Goal: Task Accomplishment & Management: Complete application form

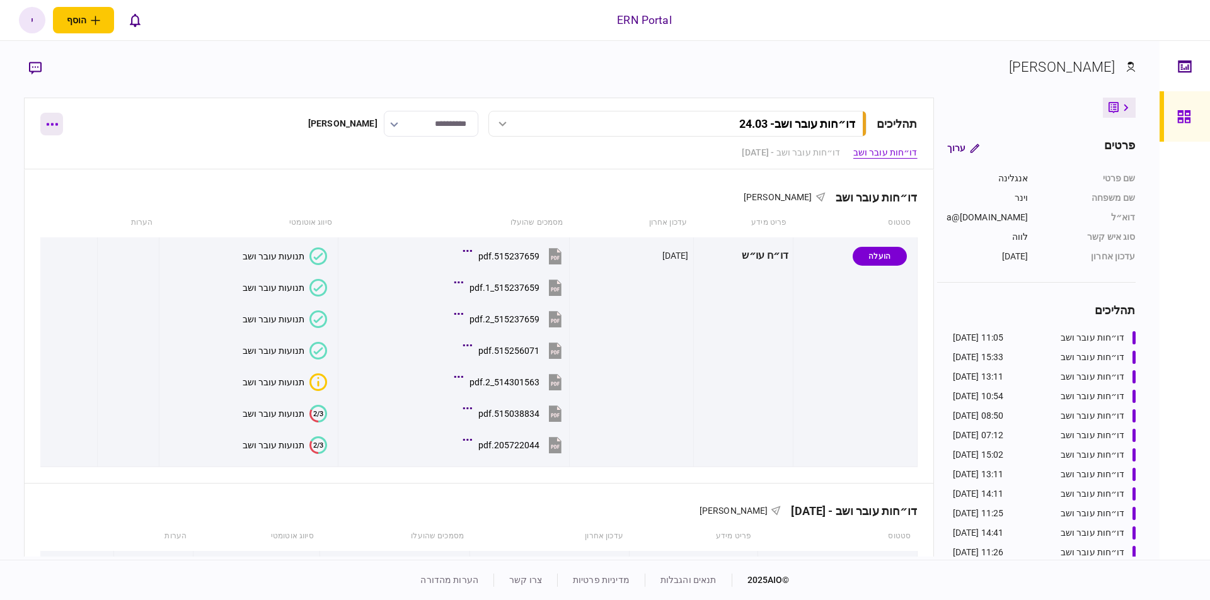
click at [49, 130] on button "button" at bounding box center [51, 124] width 23 height 23
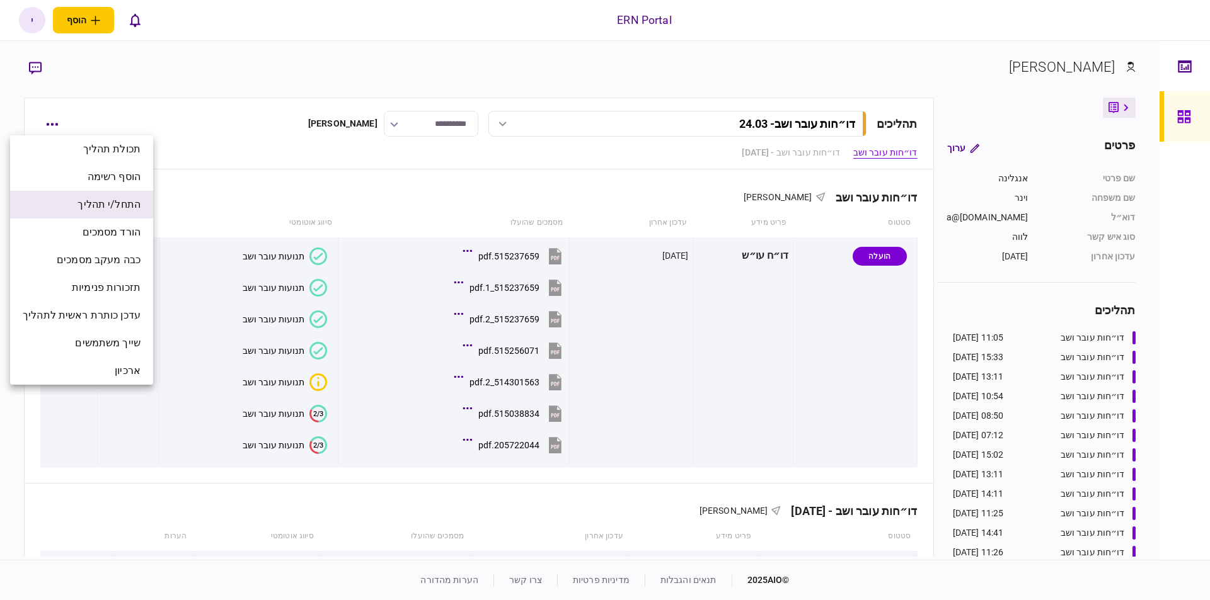
click at [122, 209] on span "התחל/י תהליך" at bounding box center [108, 204] width 63 height 15
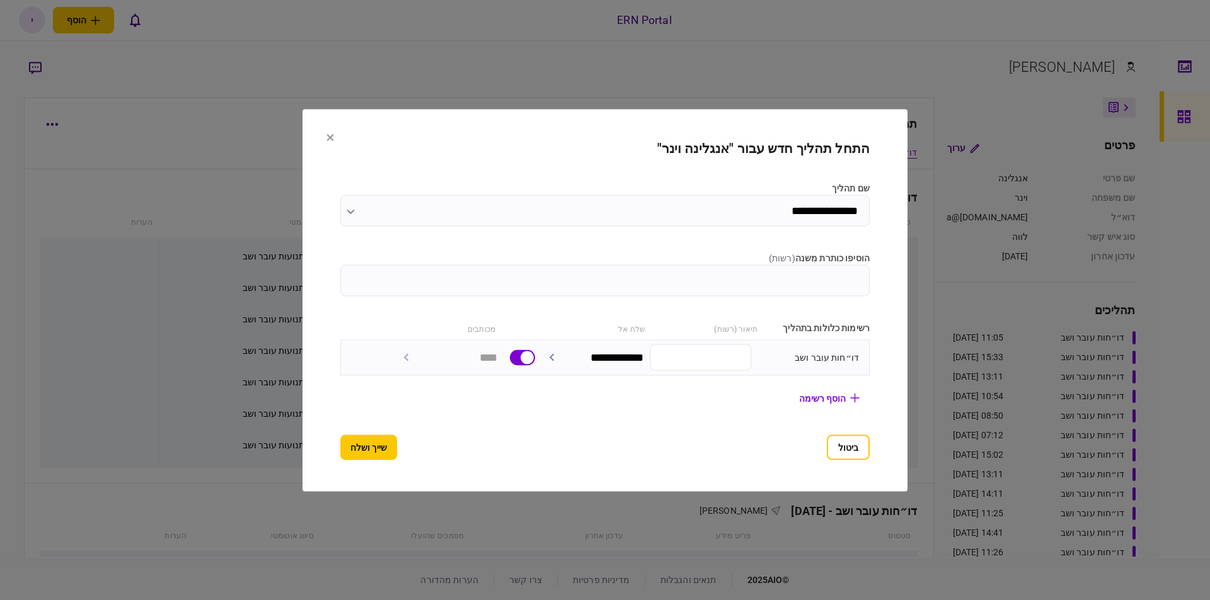
click at [812, 269] on input "הוסיפו כותרת משנה ( רשות )" at bounding box center [604, 281] width 529 height 32
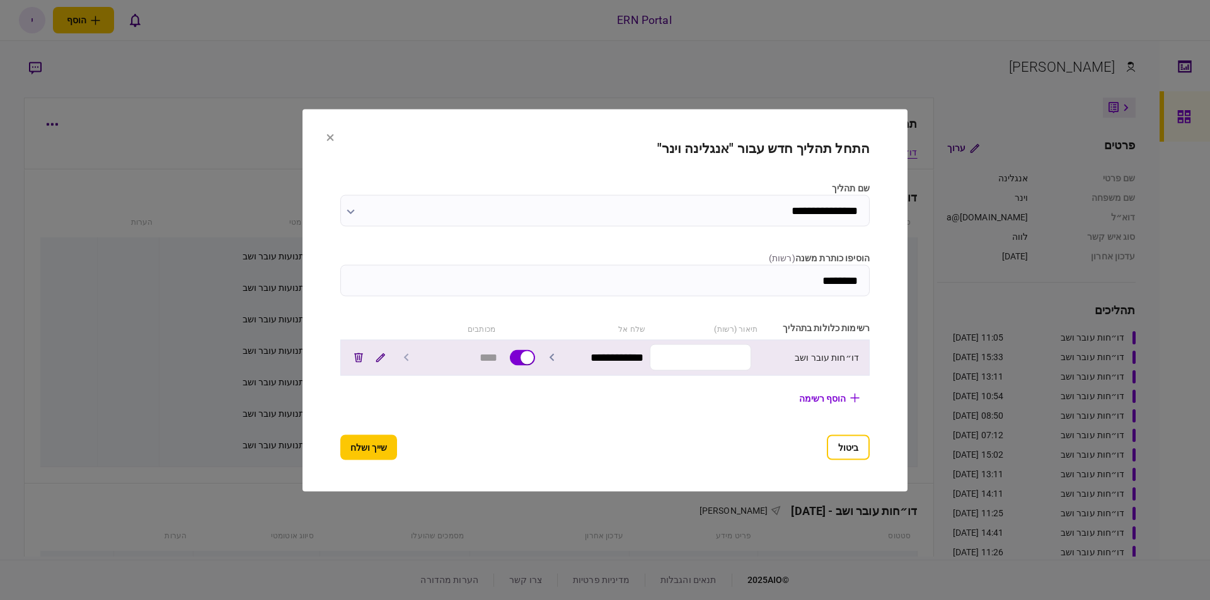
type input "********"
click at [552, 357] on icon "button" at bounding box center [551, 357] width 5 height 8
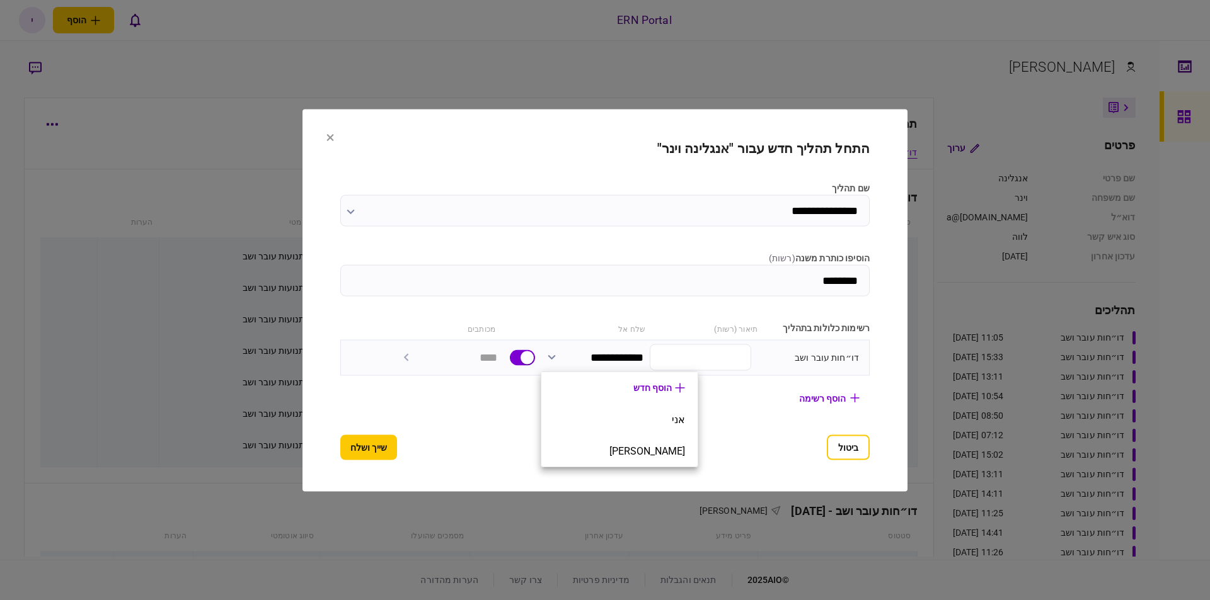
click at [324, 136] on div at bounding box center [605, 300] width 1210 height 600
click at [324, 135] on section "**********" at bounding box center [604, 300] width 605 height 382
click at [326, 137] on icon at bounding box center [330, 138] width 8 height 8
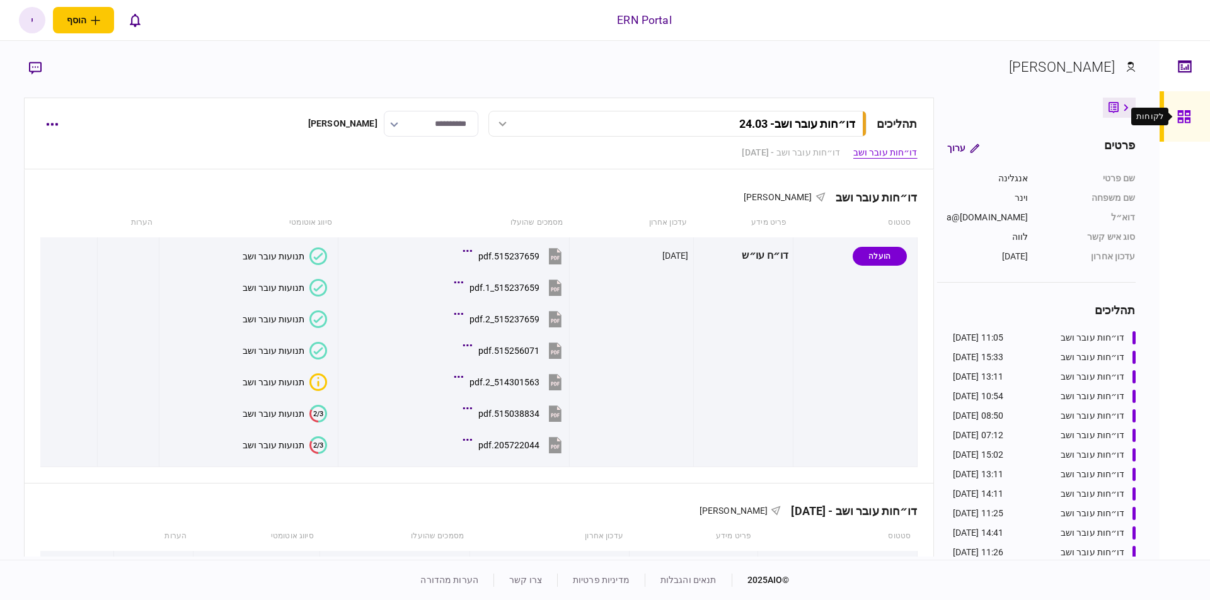
click at [1177, 115] on icon at bounding box center [1183, 116] width 13 height 13
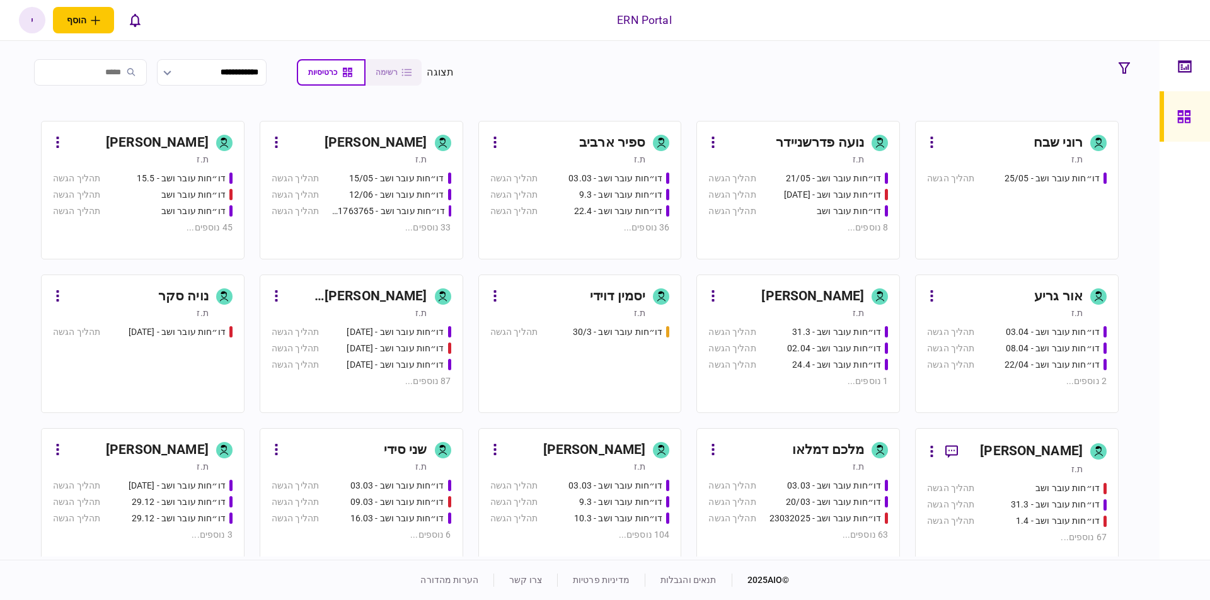
scroll to position [214, 0]
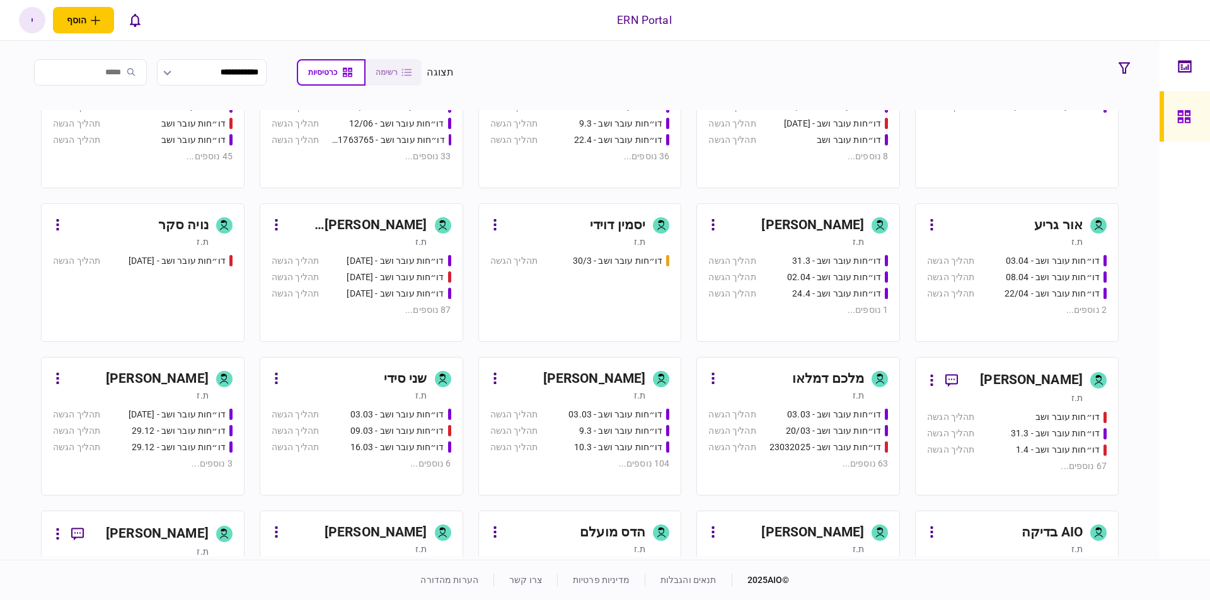
click at [491, 226] on link "יסמין דוידי ת.ז דו״חות עובר ושב - 30/3 תהליך הגשה" at bounding box center [579, 272] width 203 height 139
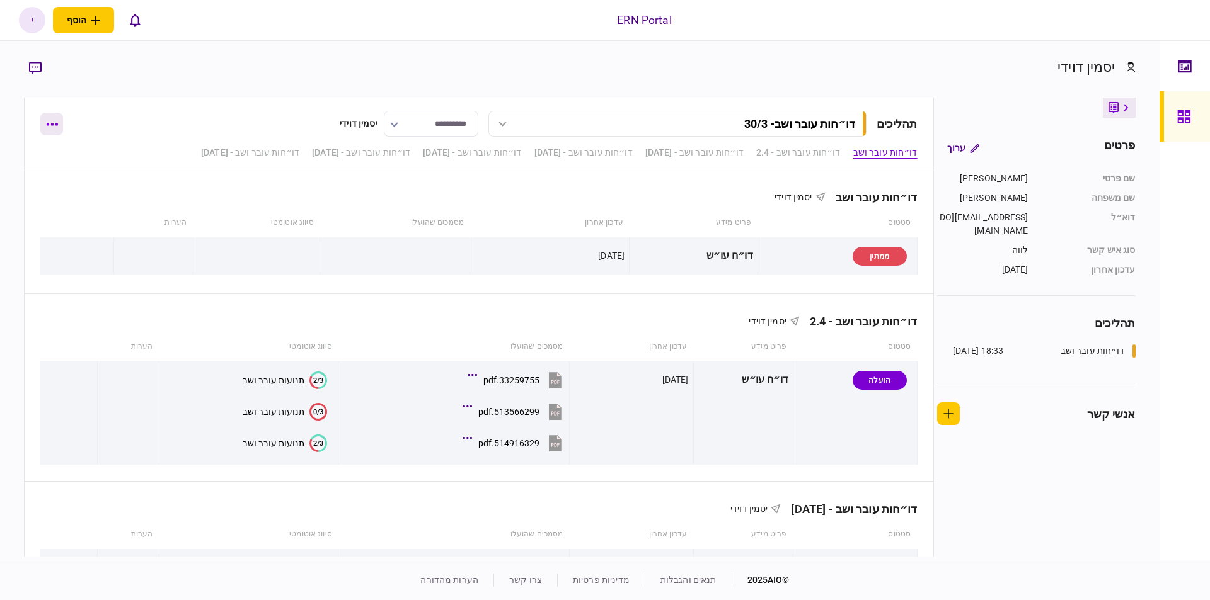
click at [53, 124] on icon "button" at bounding box center [52, 124] width 12 height 3
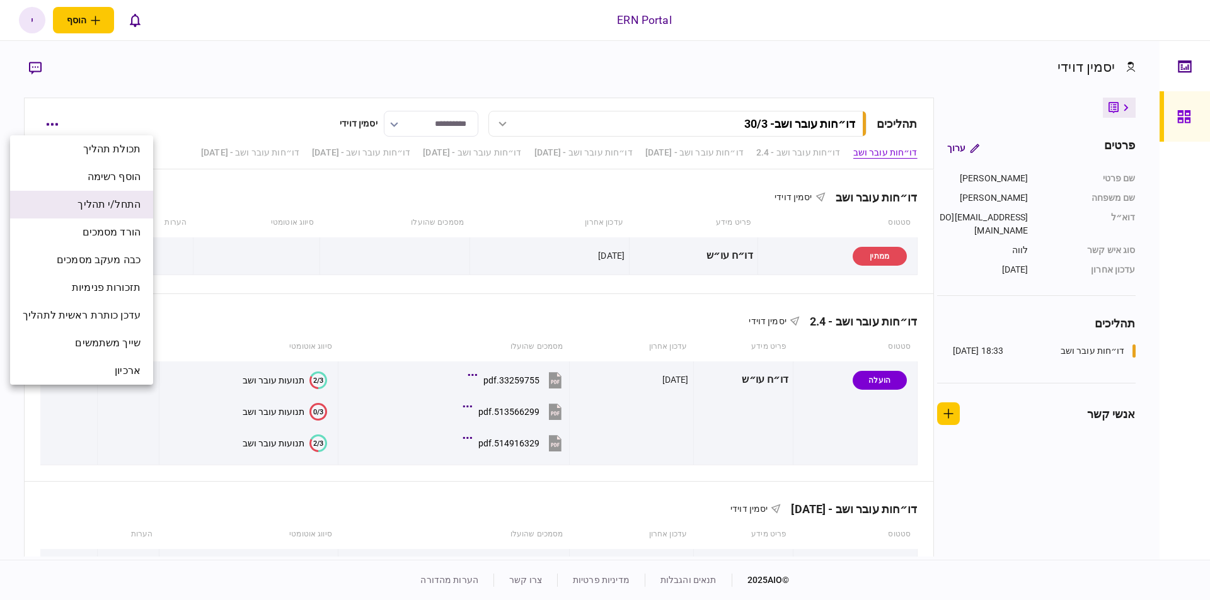
click at [123, 199] on span "התחל/י תהליך" at bounding box center [108, 204] width 63 height 15
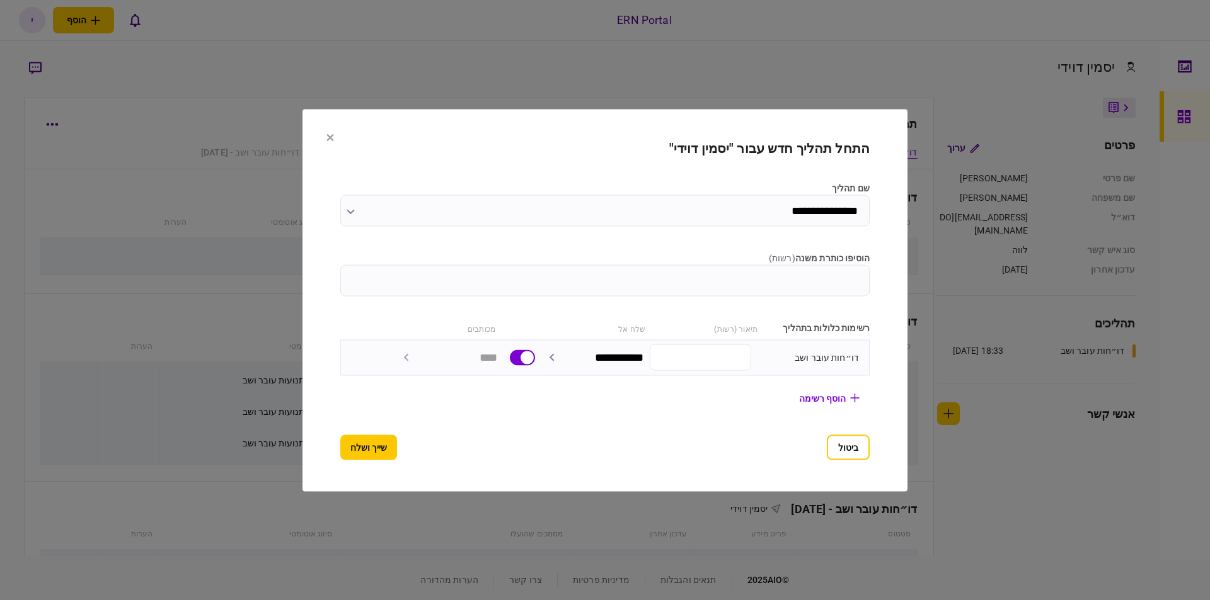
click at [663, 280] on input "הוסיפו כותרת משנה ( רשות )" at bounding box center [604, 281] width 529 height 32
type input "********"
click at [367, 452] on button "שייך ושלח" at bounding box center [368, 447] width 57 height 25
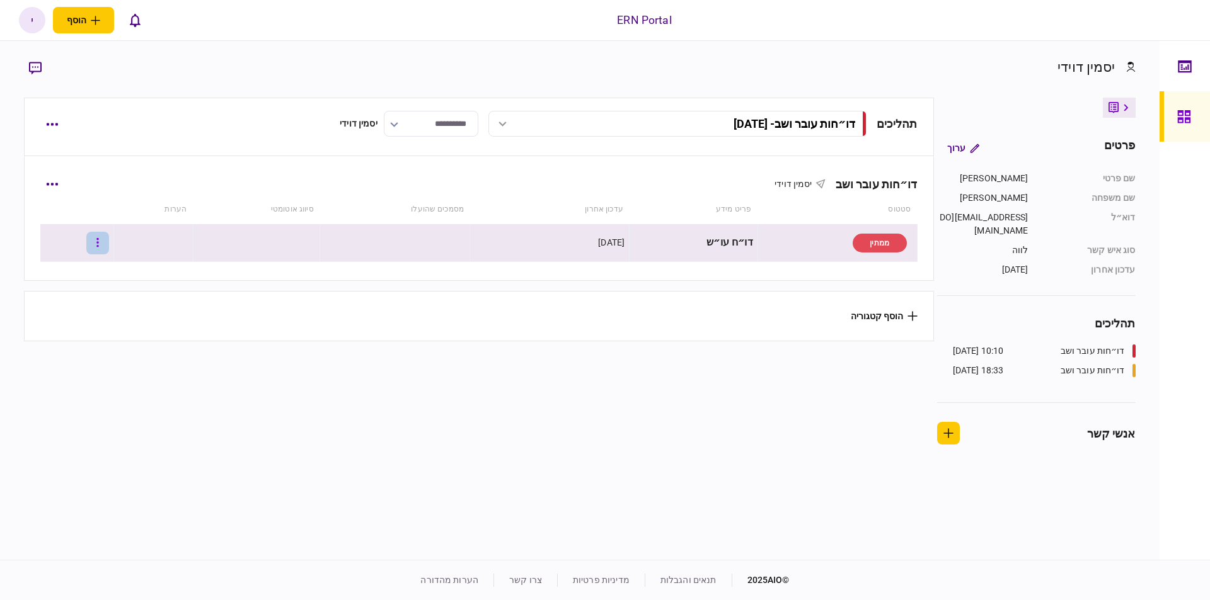
click at [106, 248] on button "button" at bounding box center [97, 243] width 23 height 23
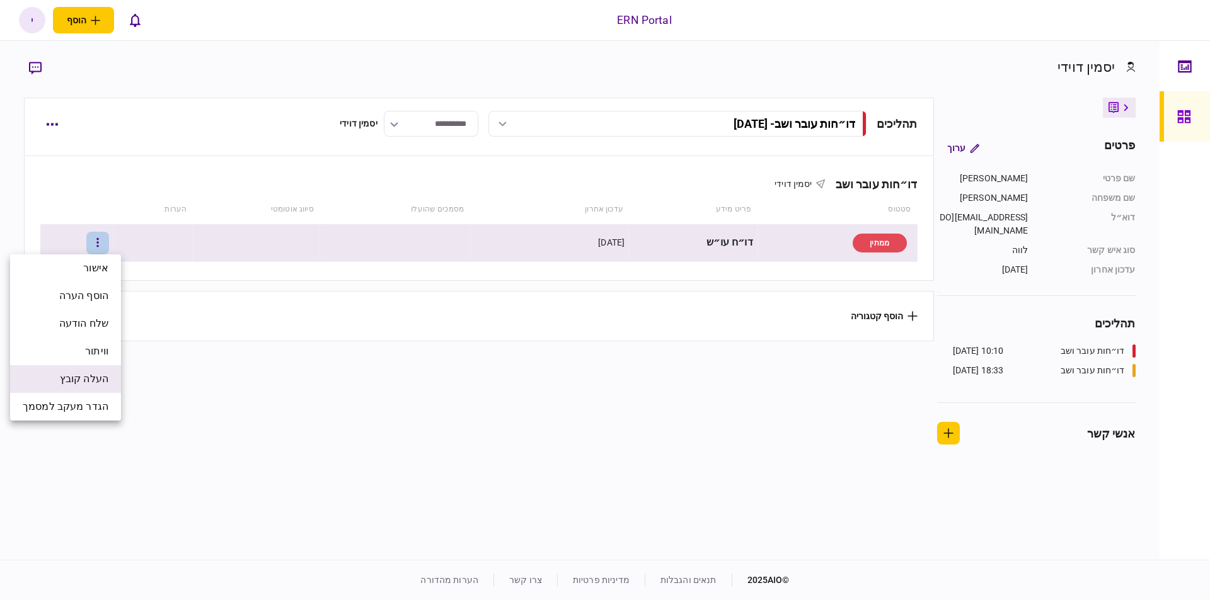
click at [75, 369] on li "העלה קובץ" at bounding box center [65, 379] width 111 height 28
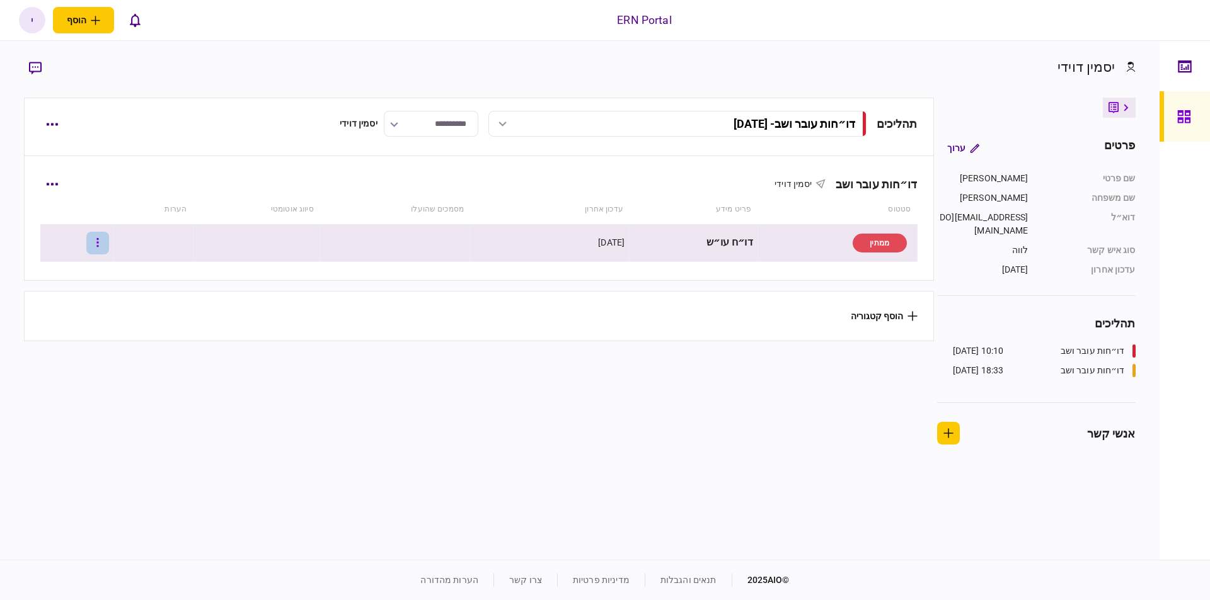
click at [99, 246] on icon "button" at bounding box center [97, 243] width 3 height 12
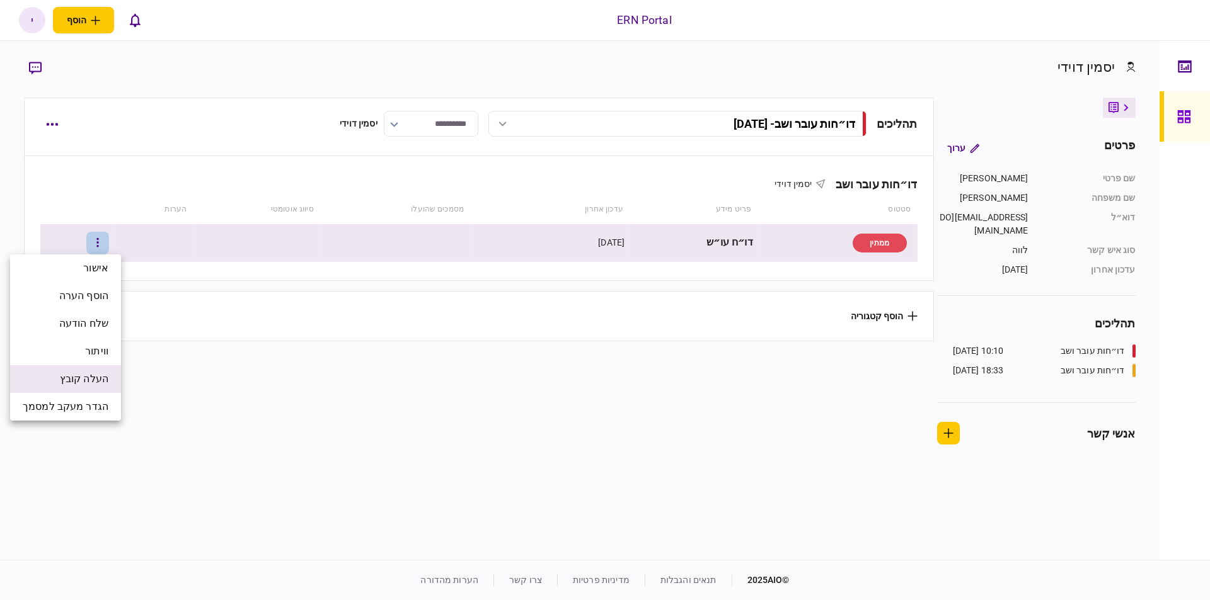
click at [74, 375] on span "העלה קובץ" at bounding box center [84, 379] width 49 height 15
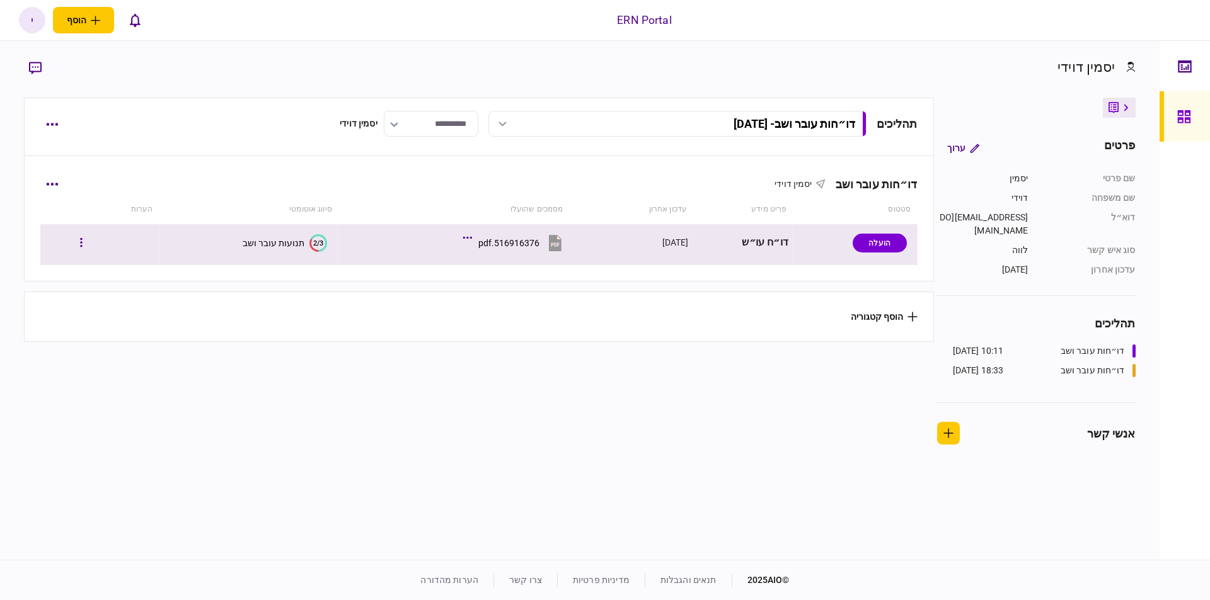
click at [301, 224] on td "2/3 תנועות עובר ושב" at bounding box center [248, 244] width 179 height 41
click at [297, 246] on div "תנועות עובר ושב" at bounding box center [274, 243] width 62 height 10
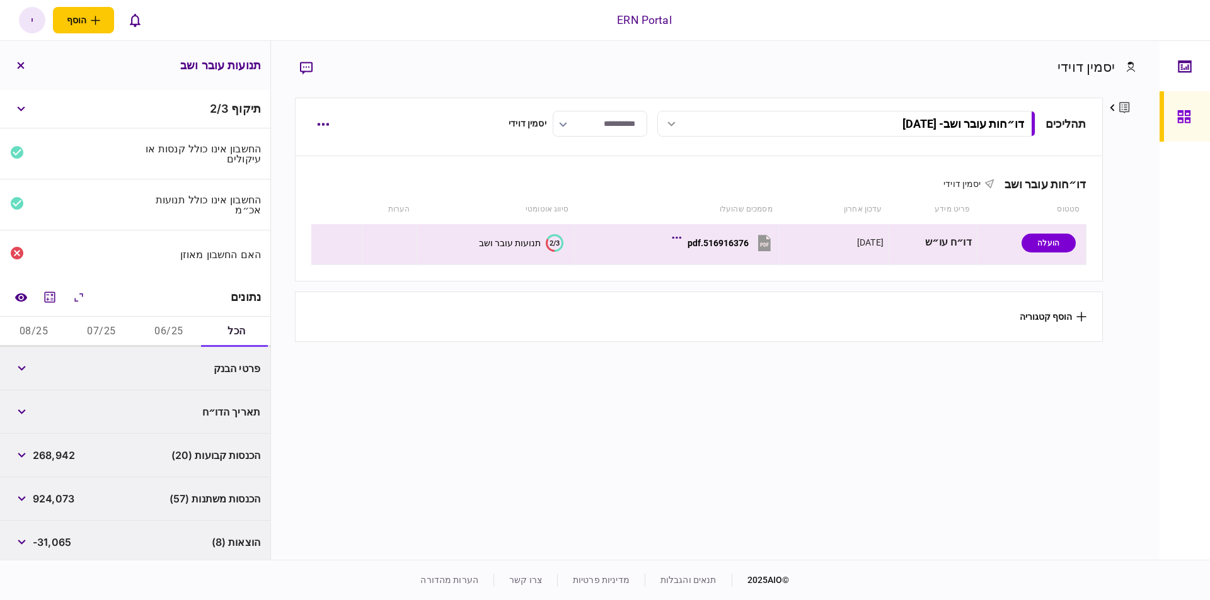
click at [954, 348] on section "**********" at bounding box center [698, 327] width 807 height 459
click at [180, 330] on button "06/25" at bounding box center [168, 332] width 67 height 30
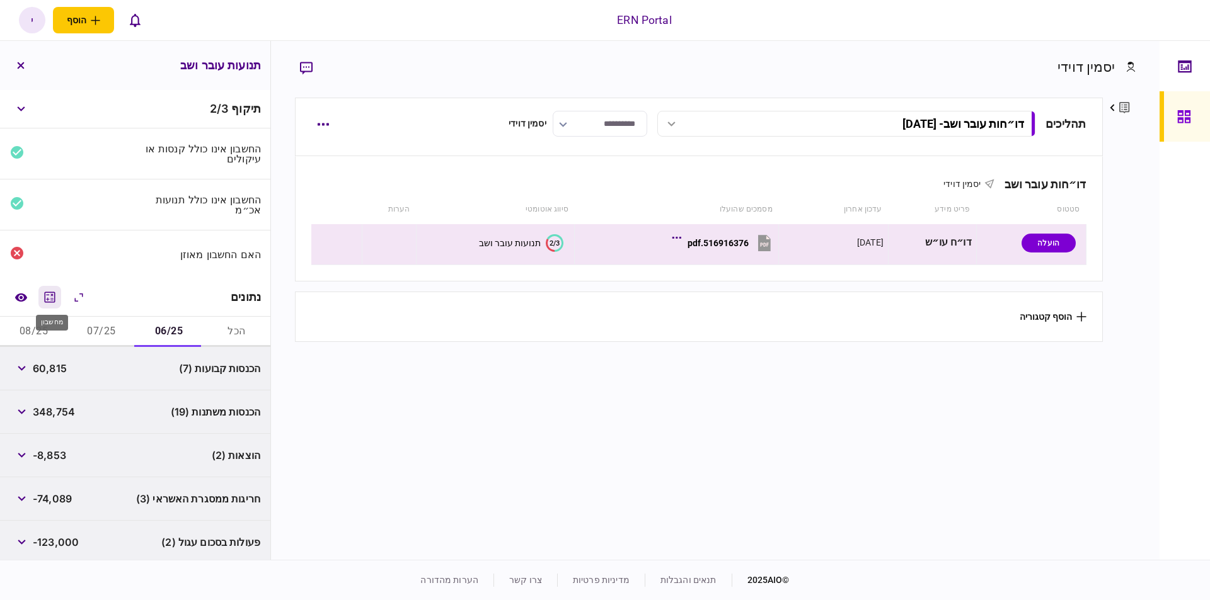
click at [51, 292] on icon "מחשבון" at bounding box center [50, 297] width 11 height 11
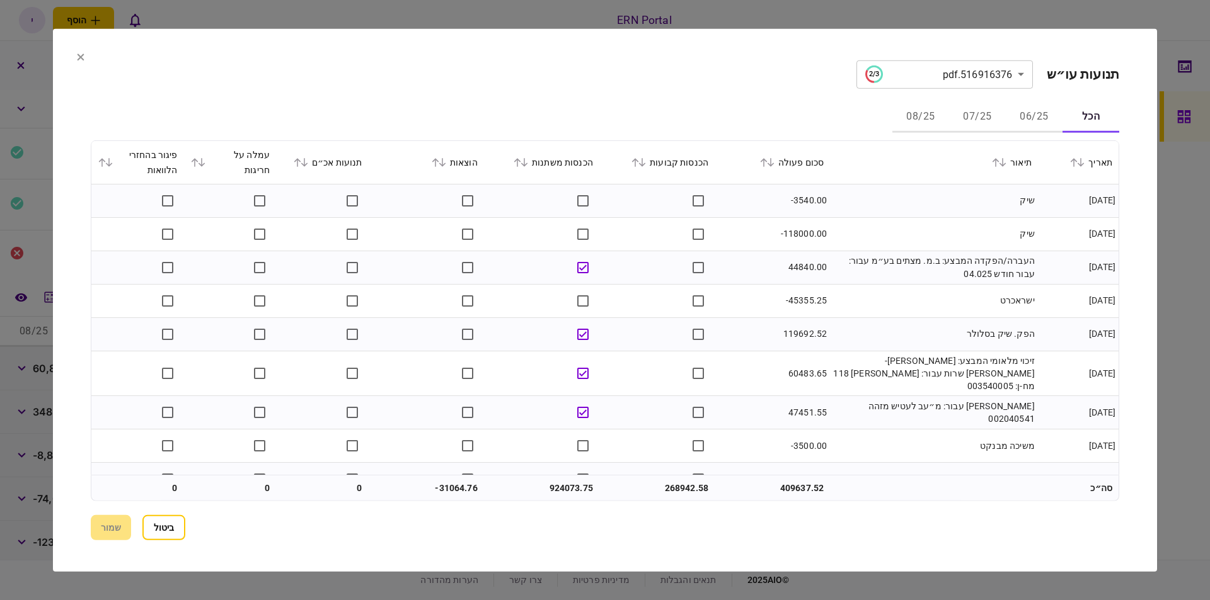
click at [1034, 121] on button "06/25" at bounding box center [1033, 117] width 57 height 30
click at [528, 162] on icon at bounding box center [524, 162] width 8 height 9
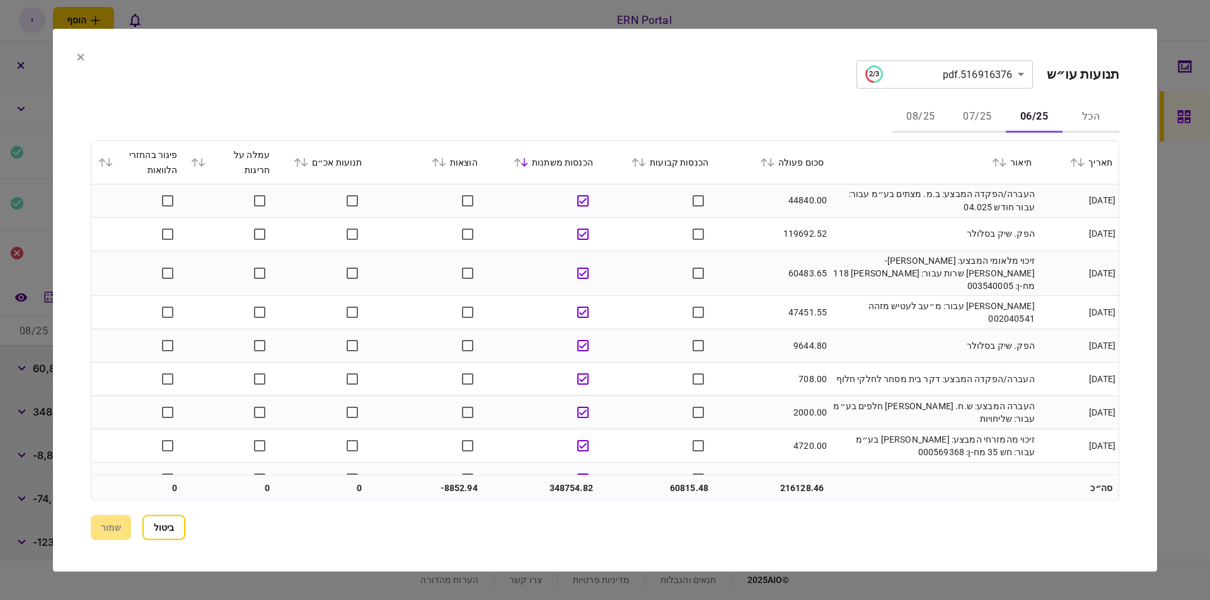
click at [653, 309] on td at bounding box center [656, 311] width 115 height 33
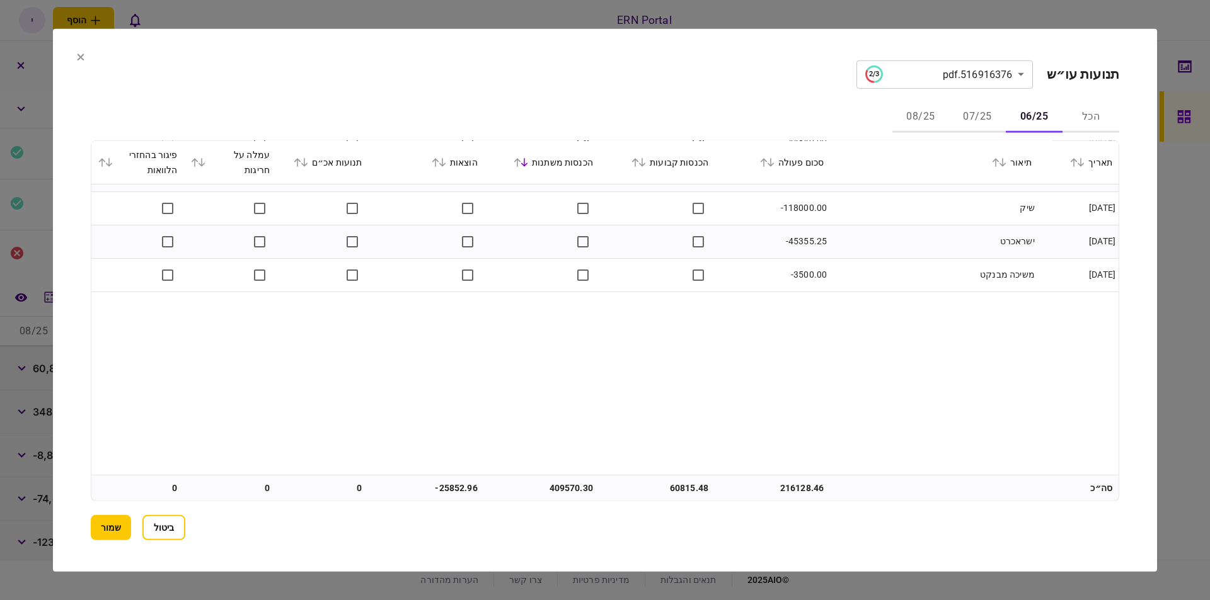
scroll to position [642, 0]
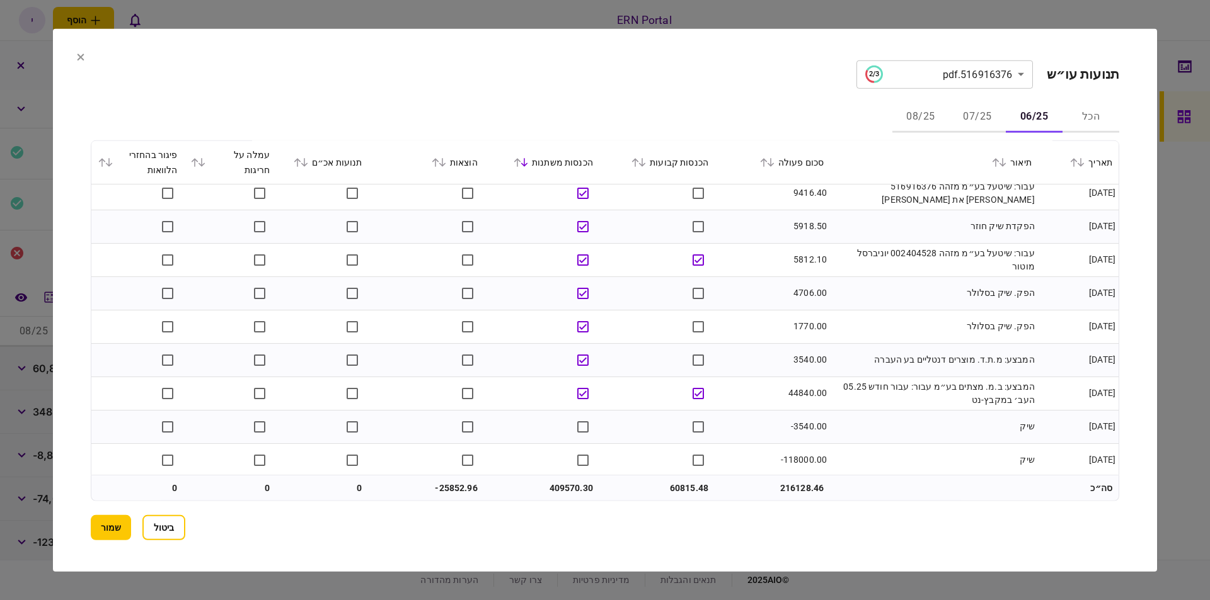
click at [971, 115] on button "07/25" at bounding box center [977, 117] width 57 height 30
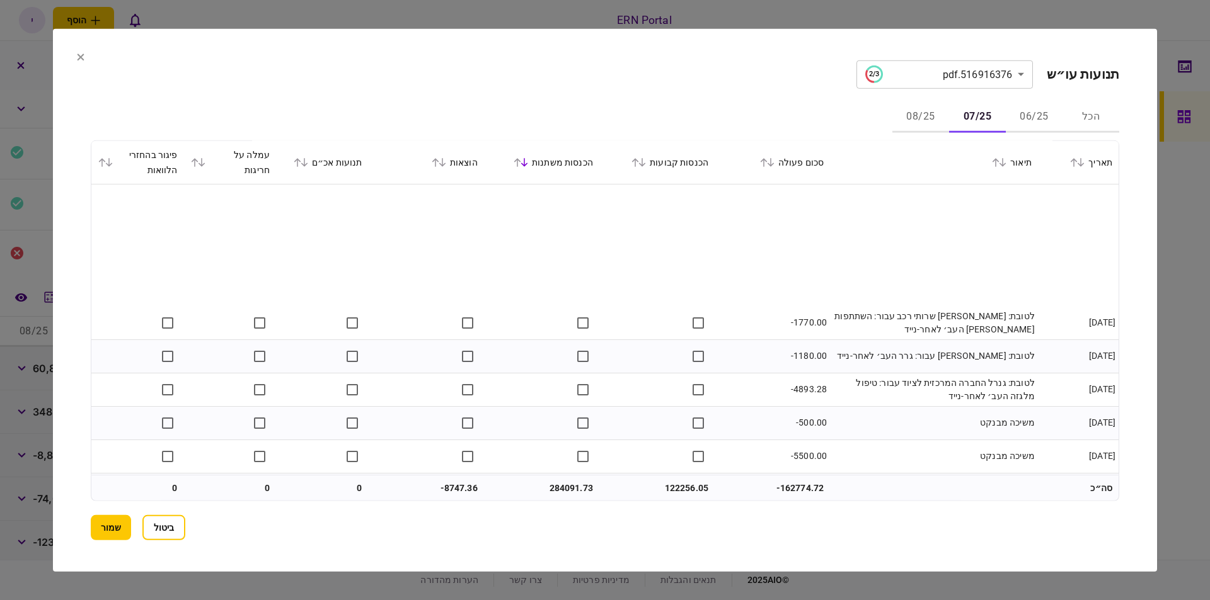
scroll to position [2649, 0]
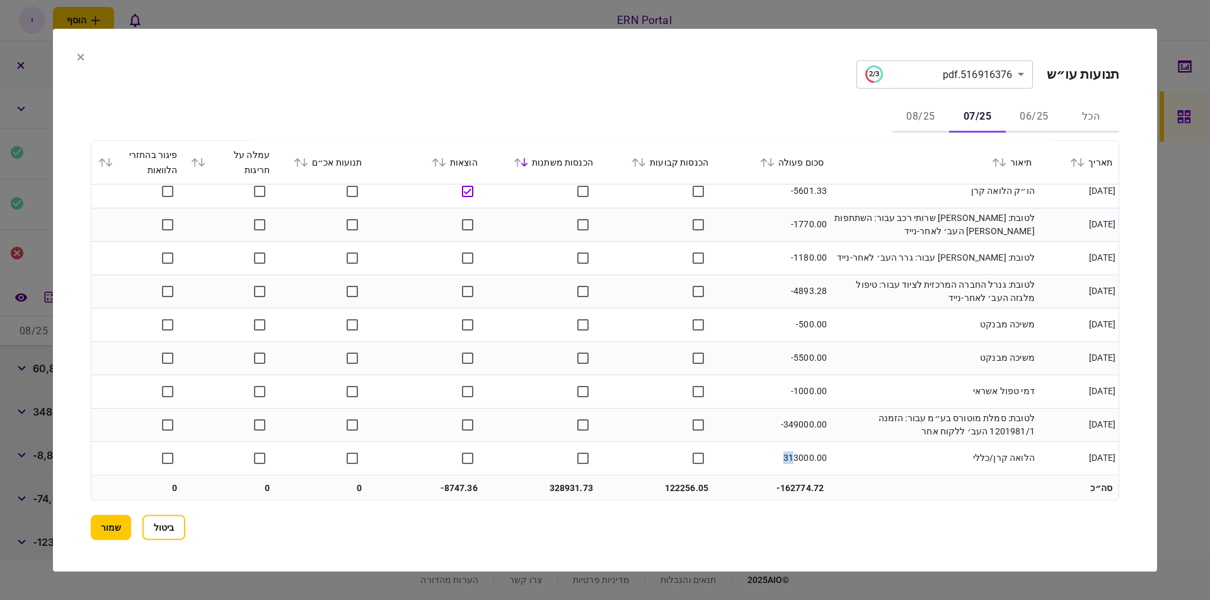
drag, startPoint x: 781, startPoint y: 454, endPoint x: 794, endPoint y: 456, distance: 12.8
click at [794, 456] on td "313000.00" at bounding box center [771, 458] width 115 height 33
click at [638, 298] on td at bounding box center [656, 291] width 115 height 33
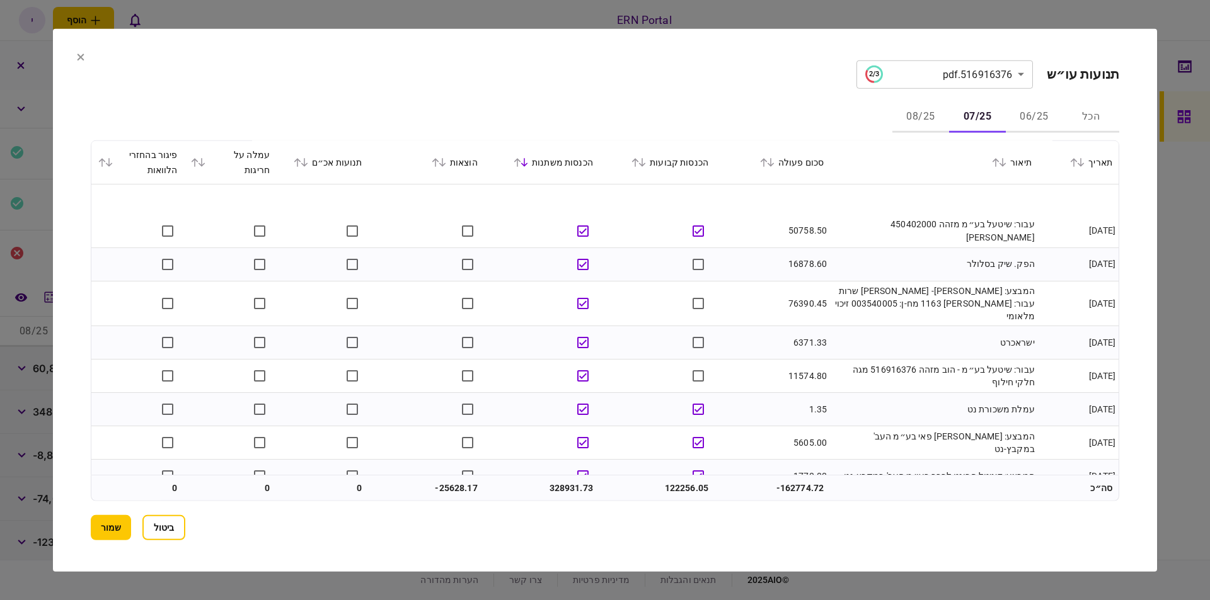
scroll to position [0, 0]
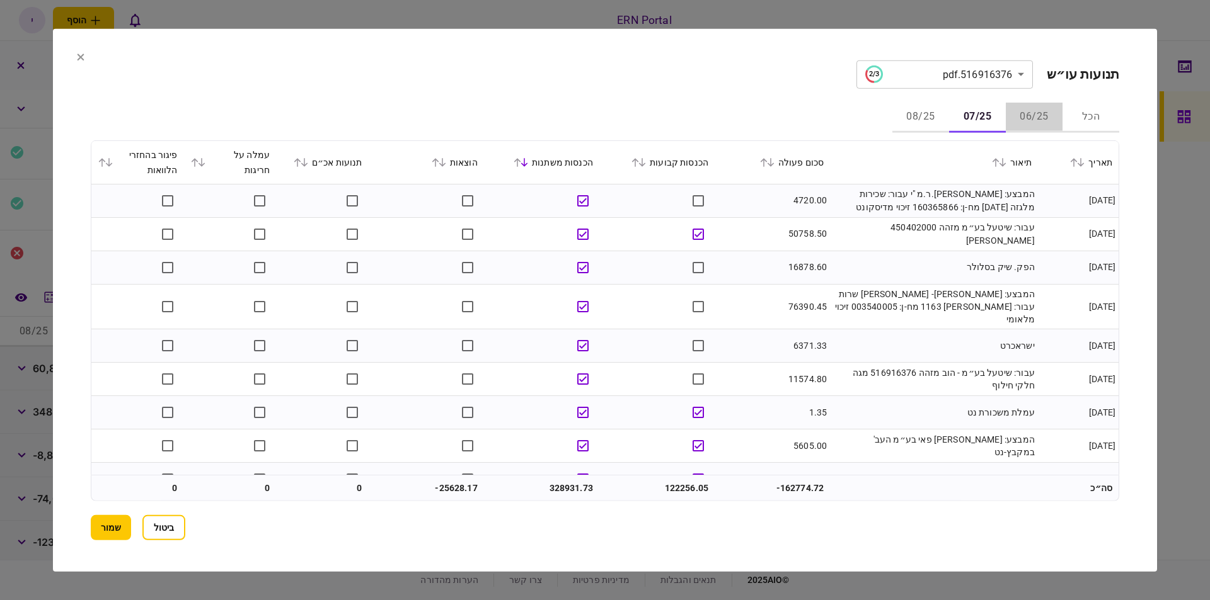
click at [1037, 120] on button "06/25" at bounding box center [1033, 117] width 57 height 30
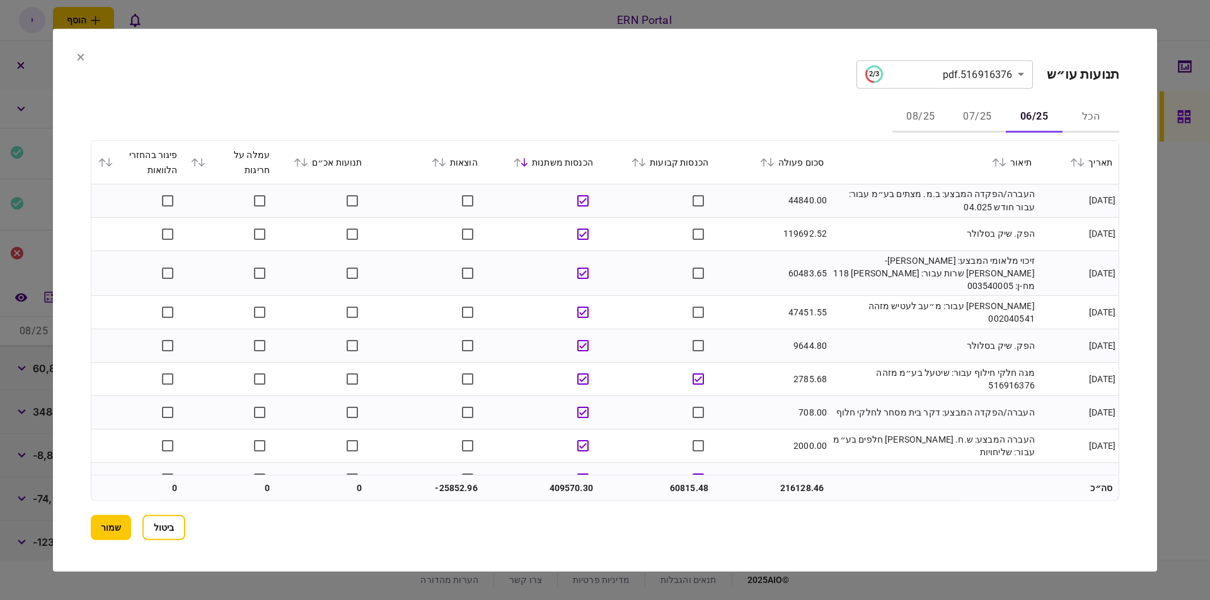
click at [930, 118] on button "08/25" at bounding box center [920, 117] width 57 height 30
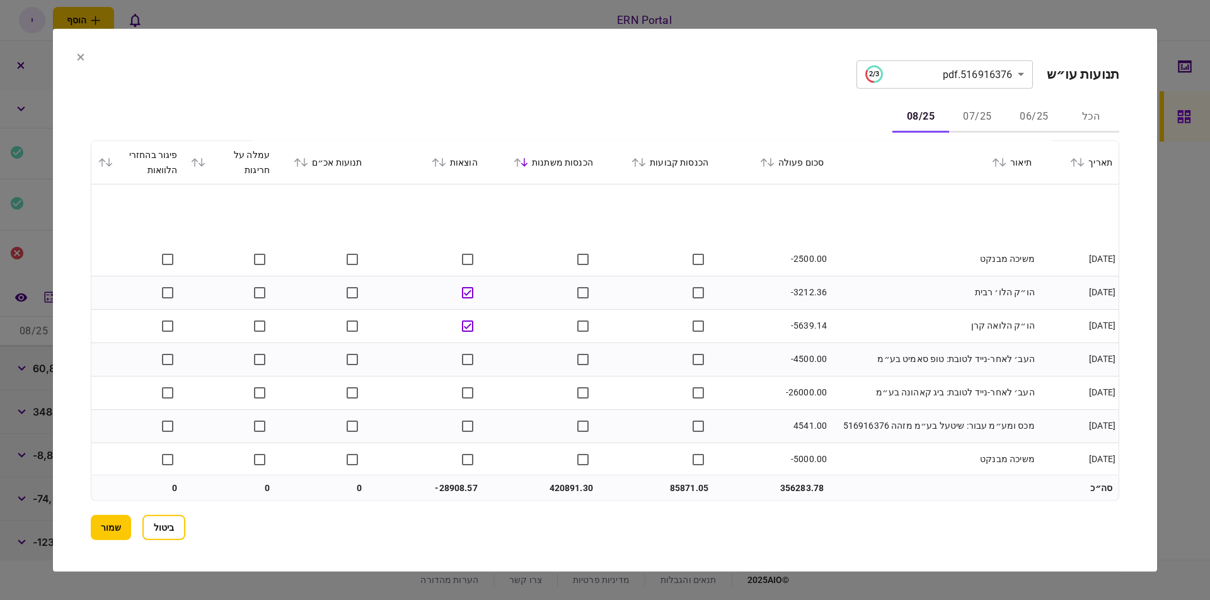
scroll to position [2048, 0]
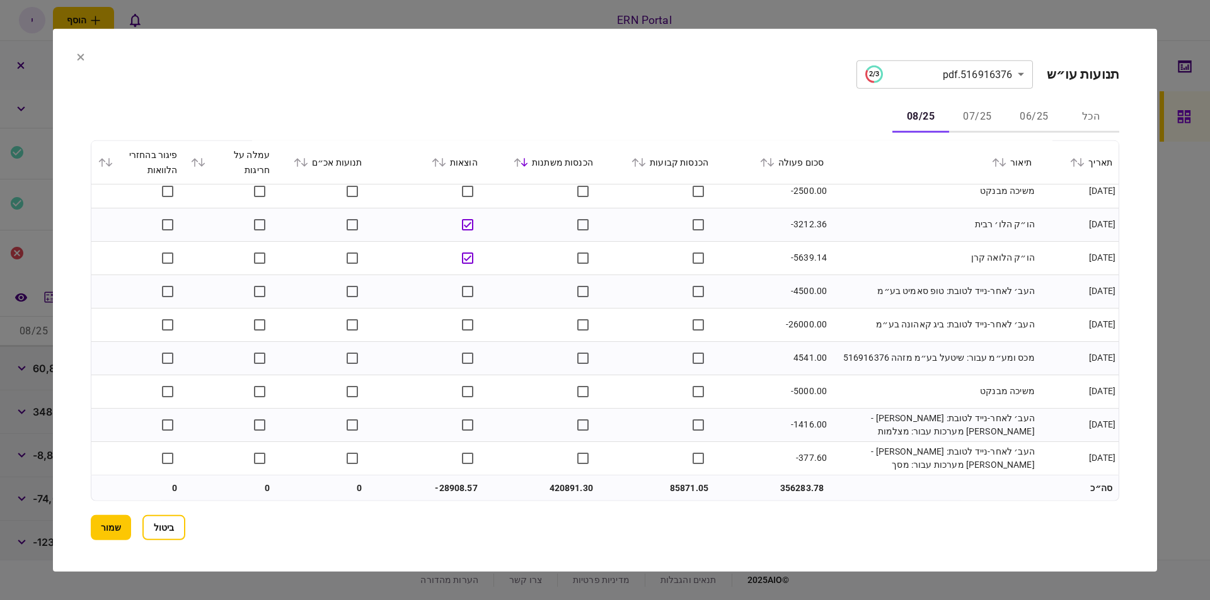
click at [684, 383] on td at bounding box center [656, 391] width 115 height 33
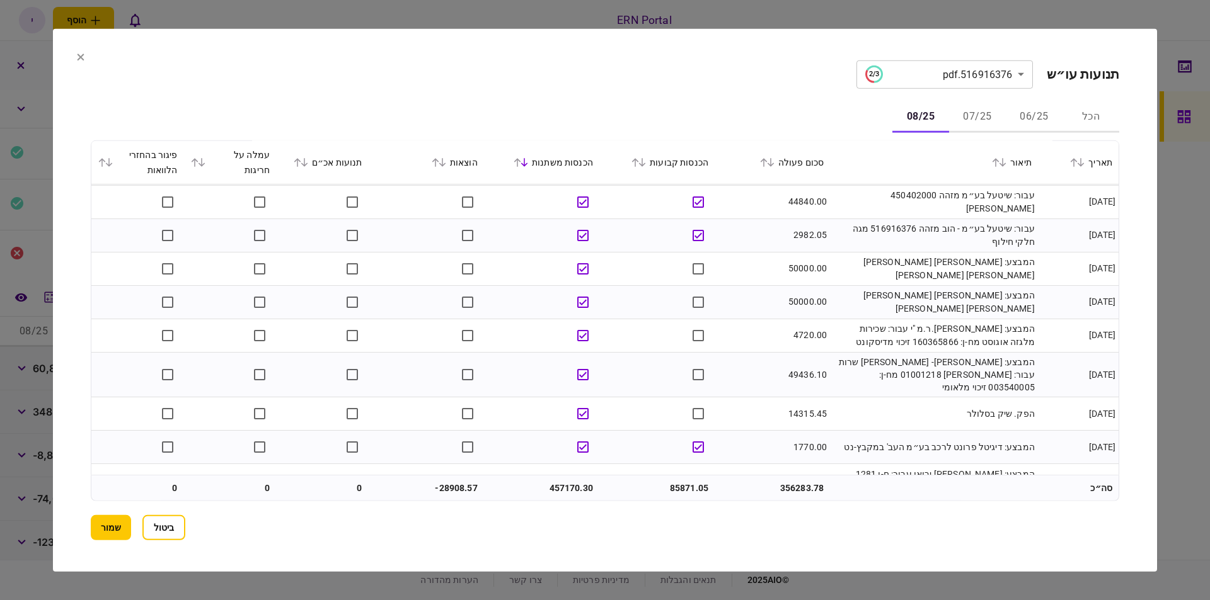
scroll to position [0, 0]
click at [1030, 117] on button "06/25" at bounding box center [1033, 117] width 57 height 30
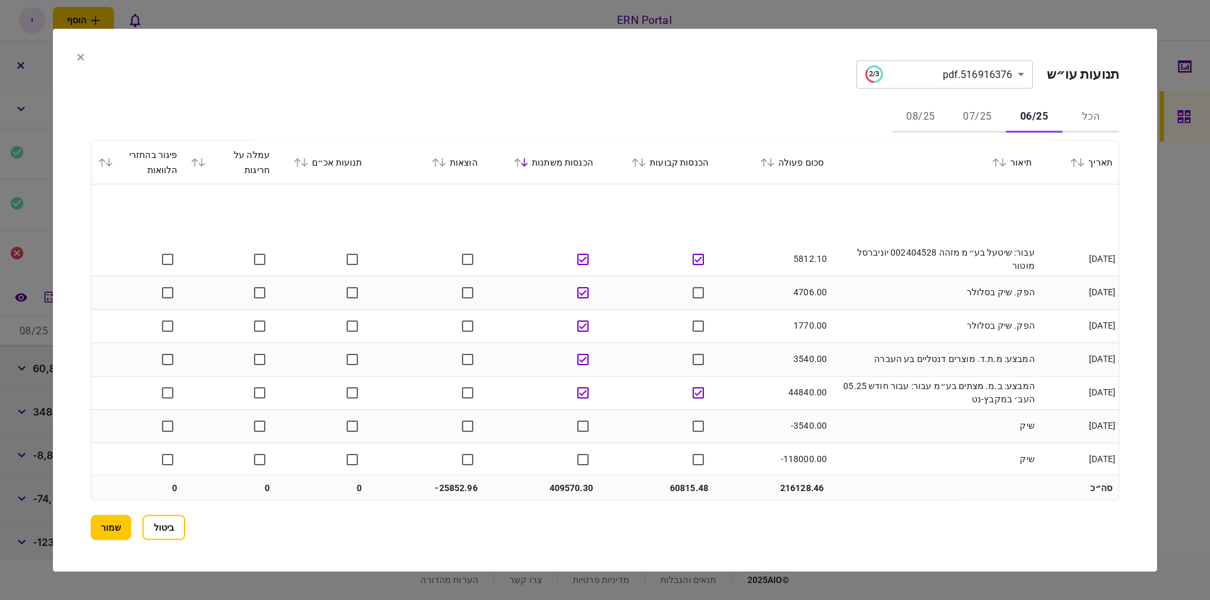
scroll to position [714, 0]
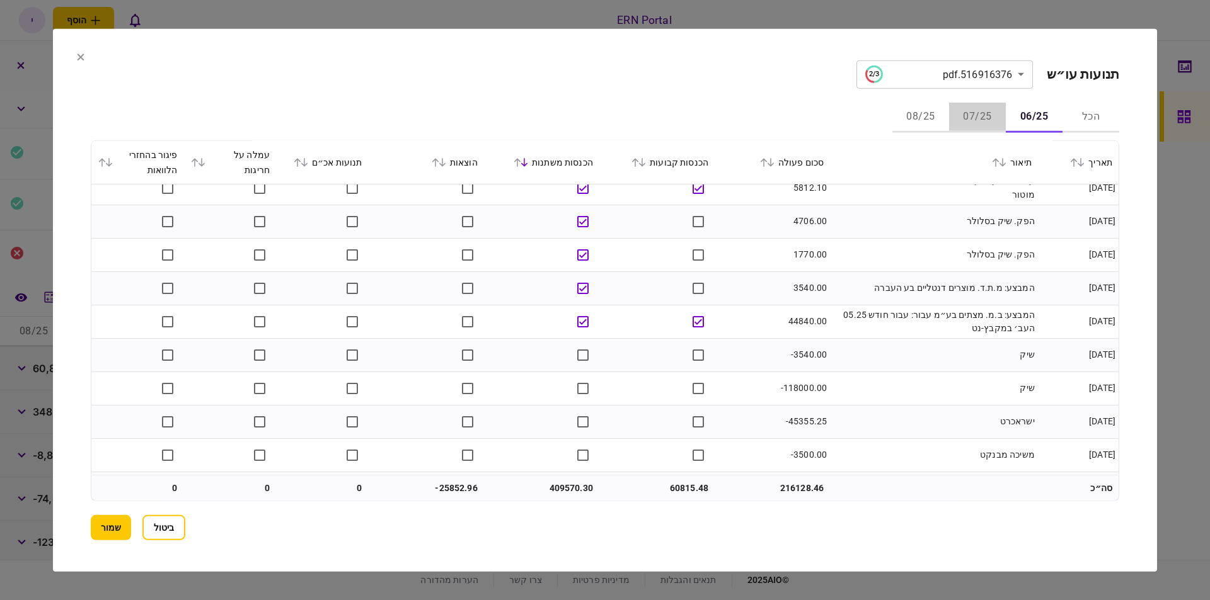
click at [988, 117] on button "07/25" at bounding box center [977, 117] width 57 height 30
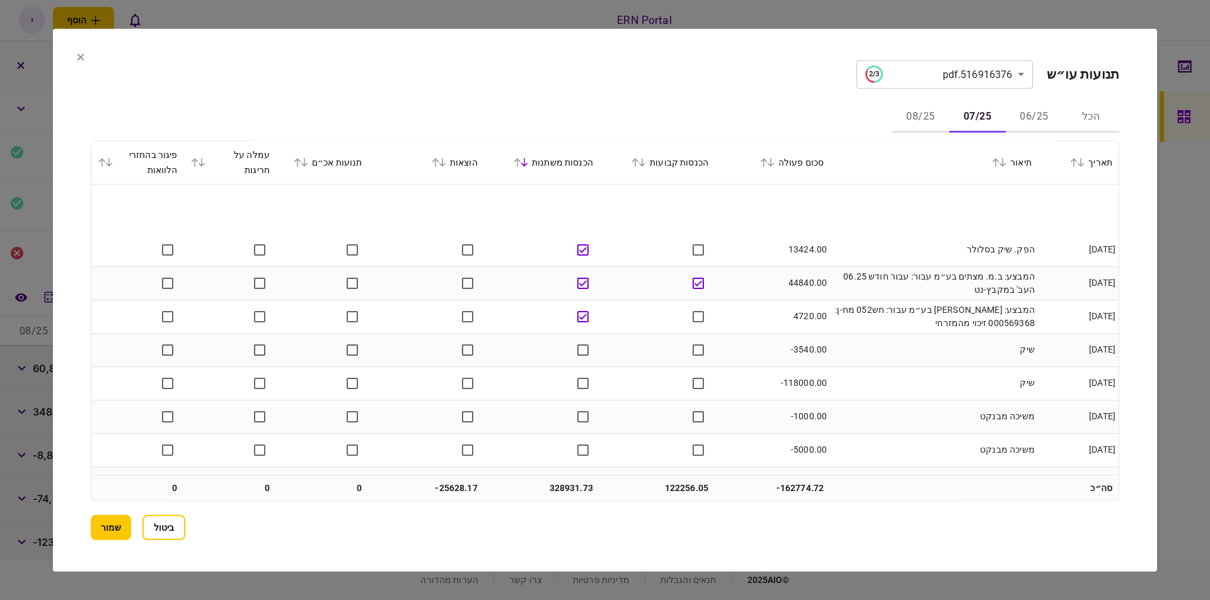
scroll to position [857, 0]
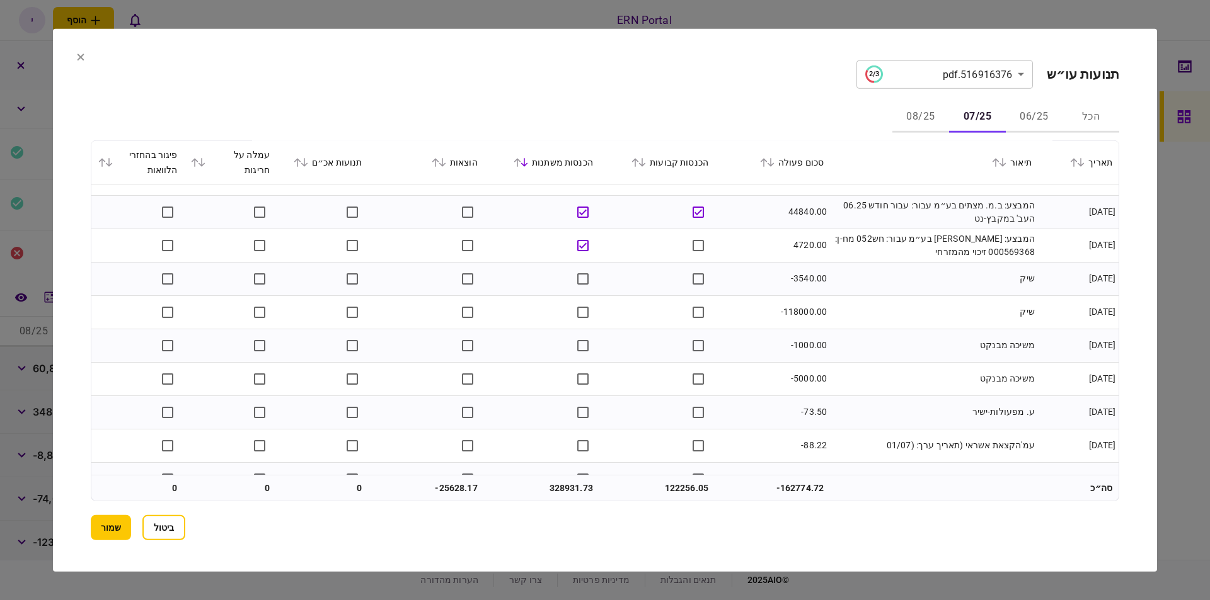
click at [78, 57] on icon at bounding box center [81, 57] width 8 height 8
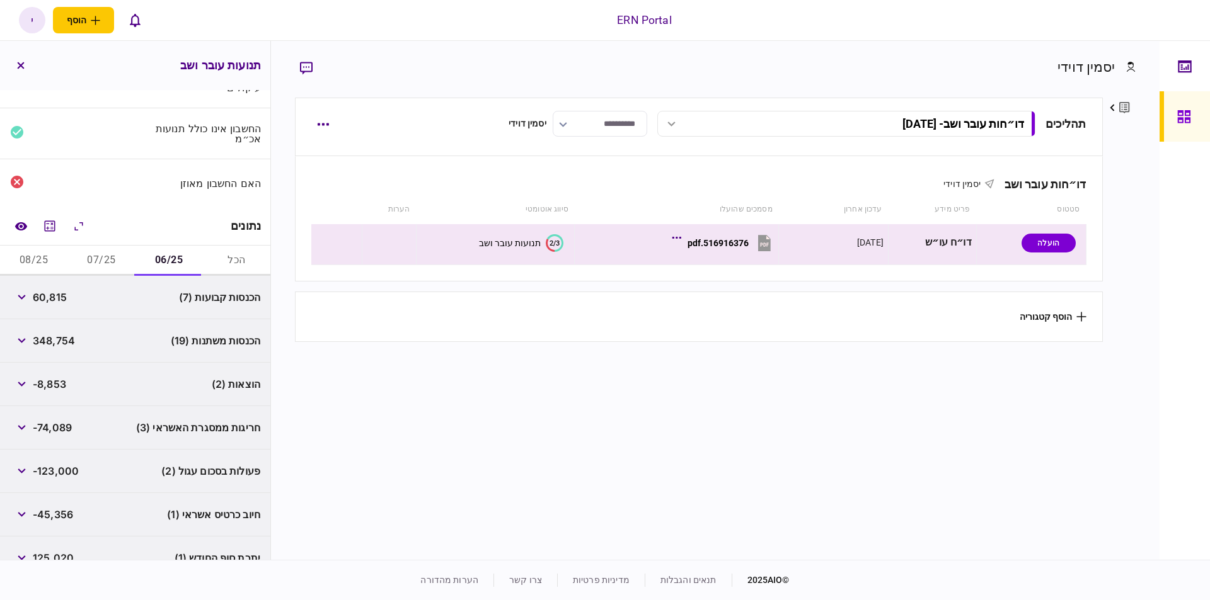
scroll to position [143, 0]
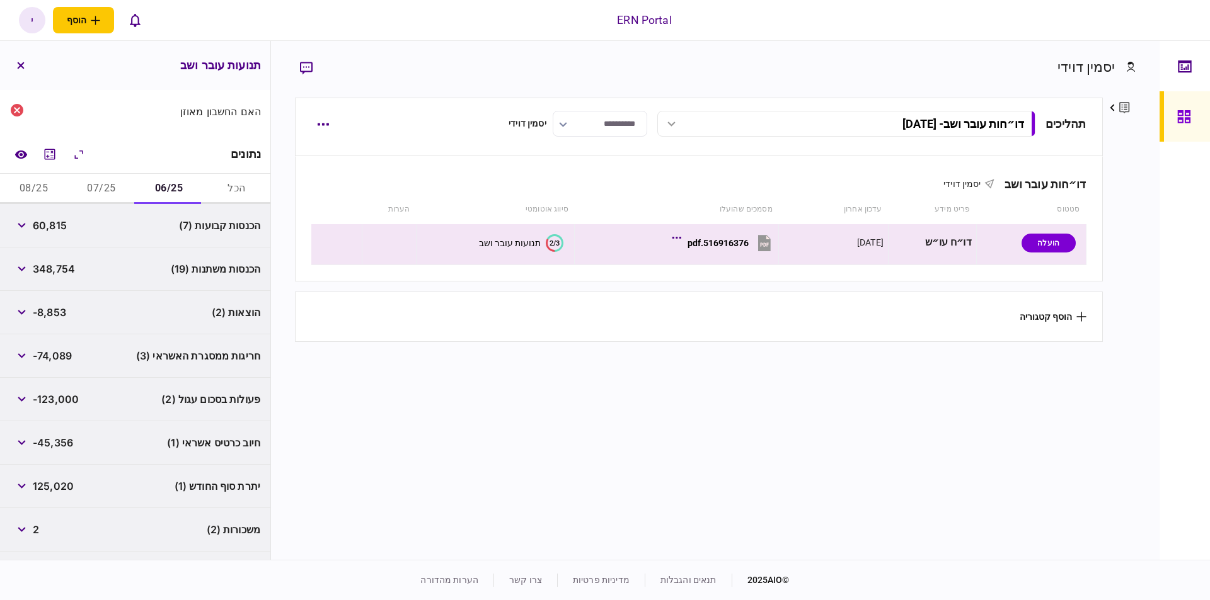
click at [106, 184] on button "07/25" at bounding box center [100, 189] width 67 height 30
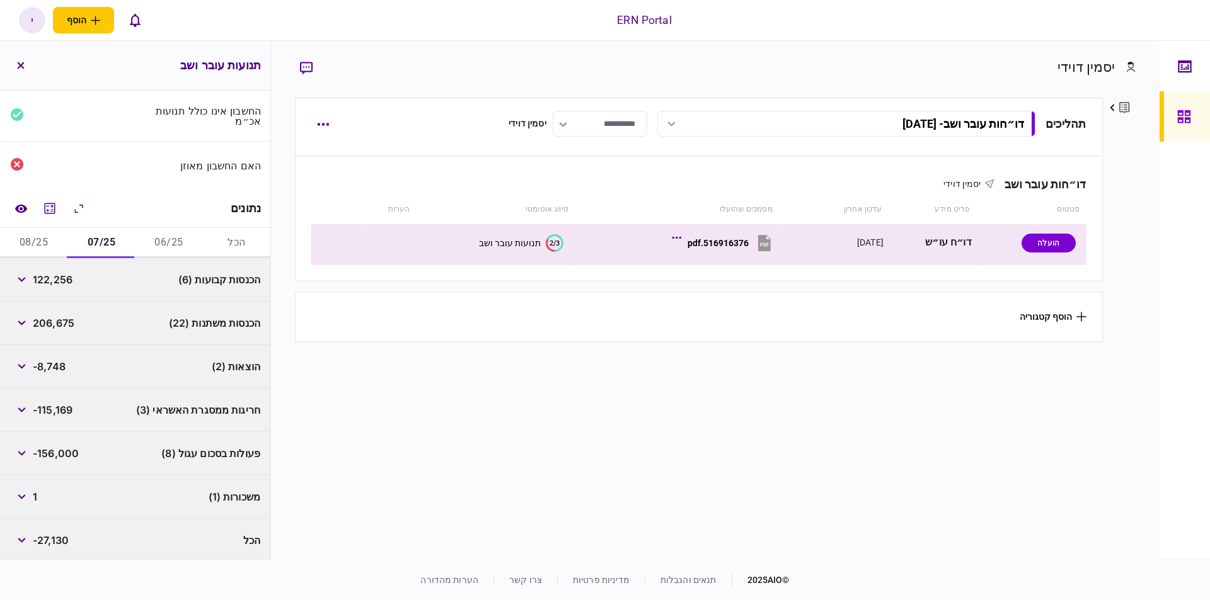
click at [227, 407] on span "חריגות ממסגרת האשראי (3)" at bounding box center [198, 410] width 124 height 15
click at [47, 238] on button "08/25" at bounding box center [33, 243] width 67 height 30
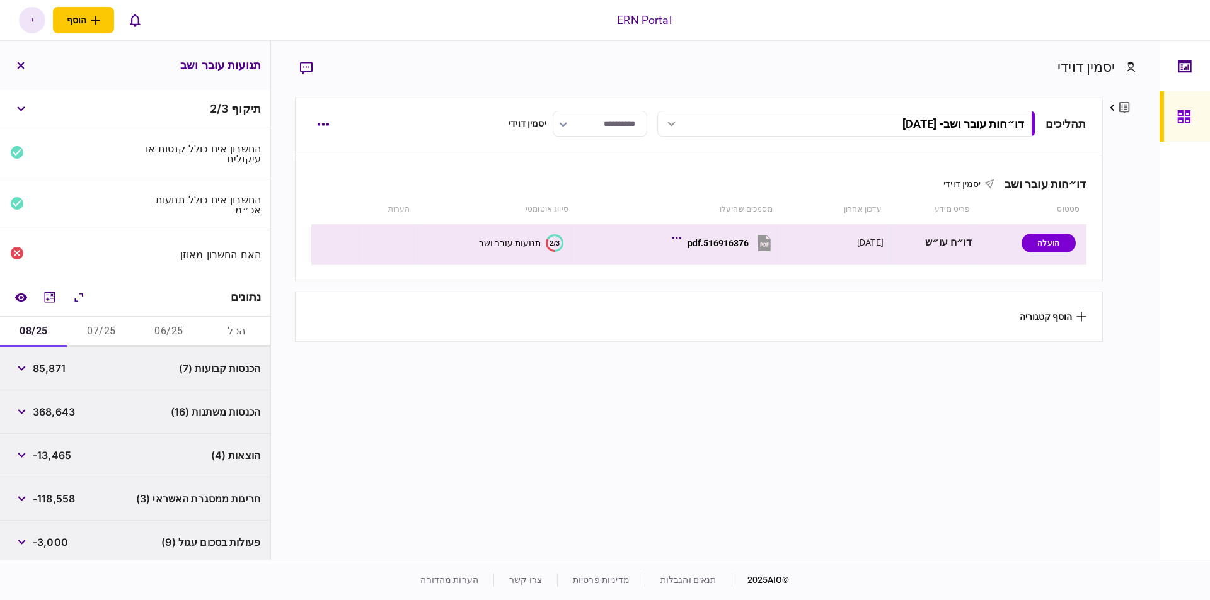
scroll to position [132, 0]
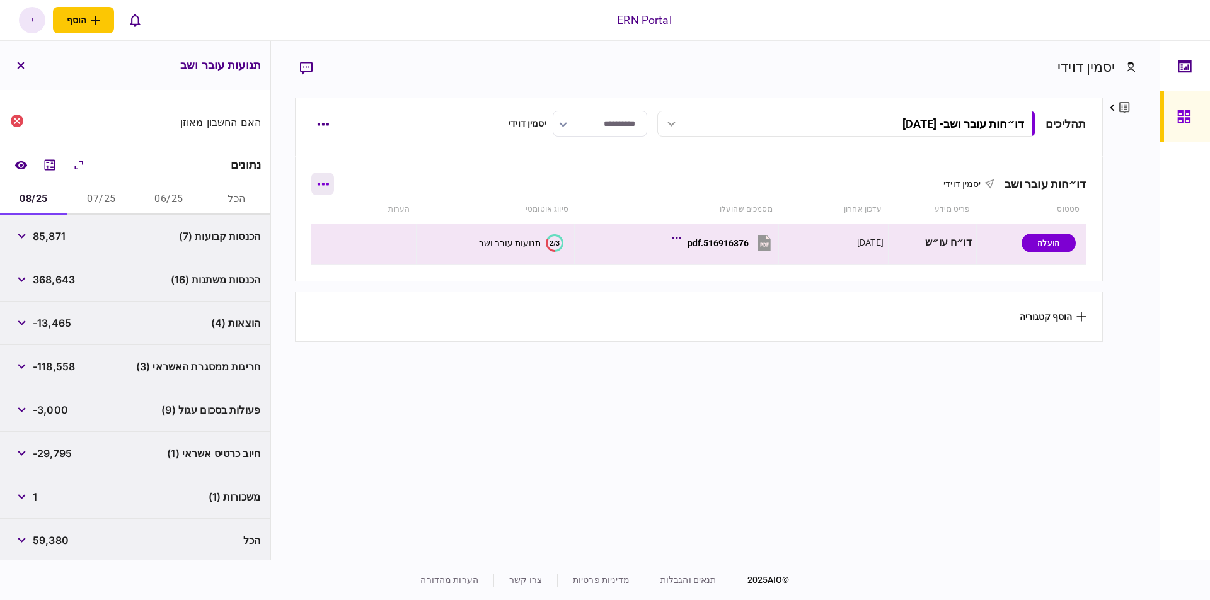
click at [328, 185] on icon "button" at bounding box center [323, 184] width 12 height 3
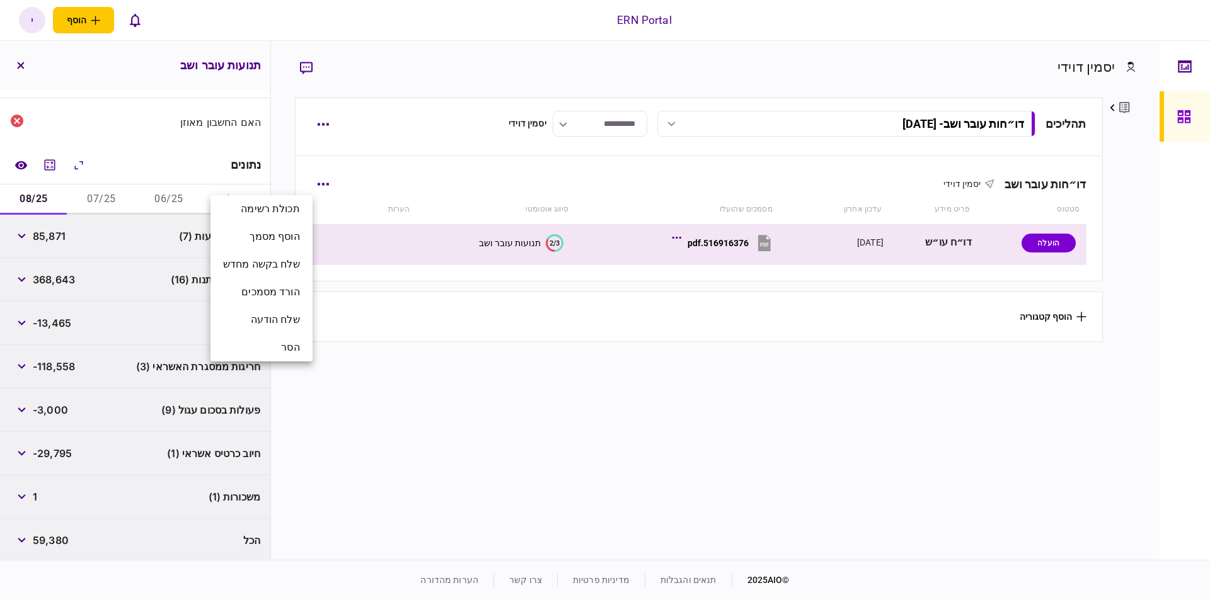
click at [322, 126] on div at bounding box center [605, 300] width 1210 height 600
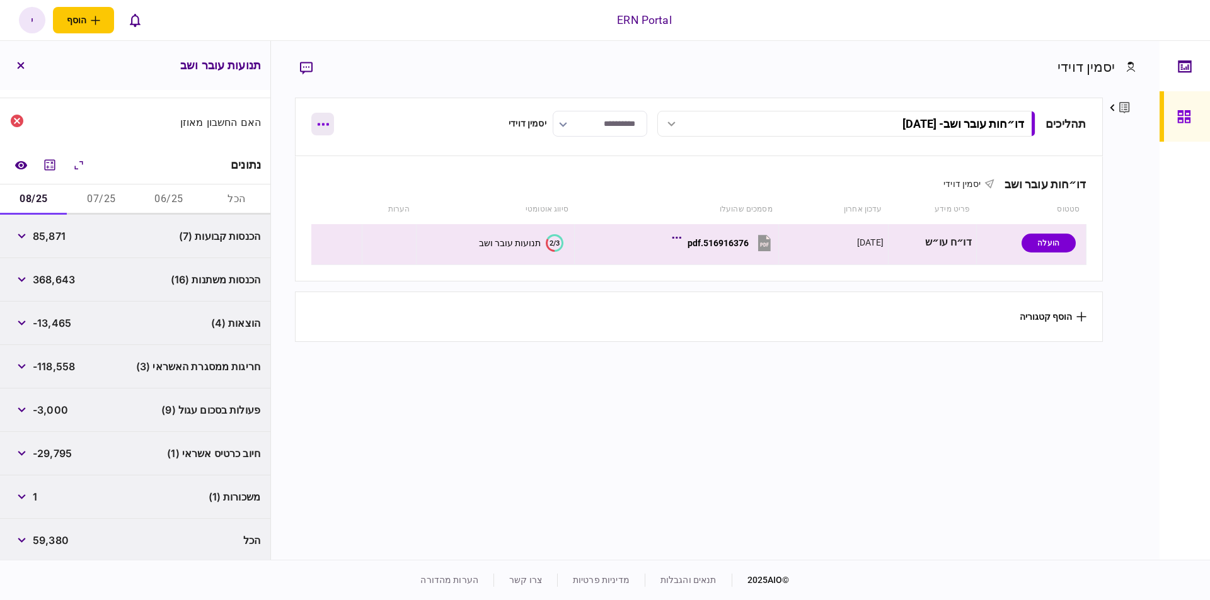
click at [328, 129] on button "button" at bounding box center [322, 124] width 23 height 23
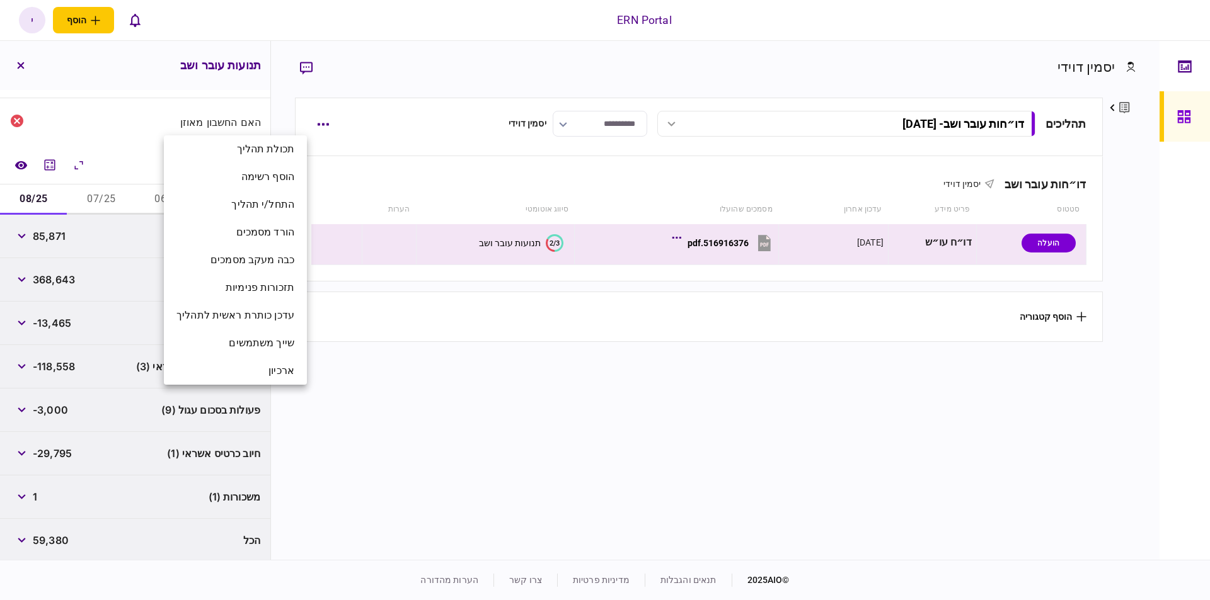
click at [375, 168] on div at bounding box center [605, 300] width 1210 height 600
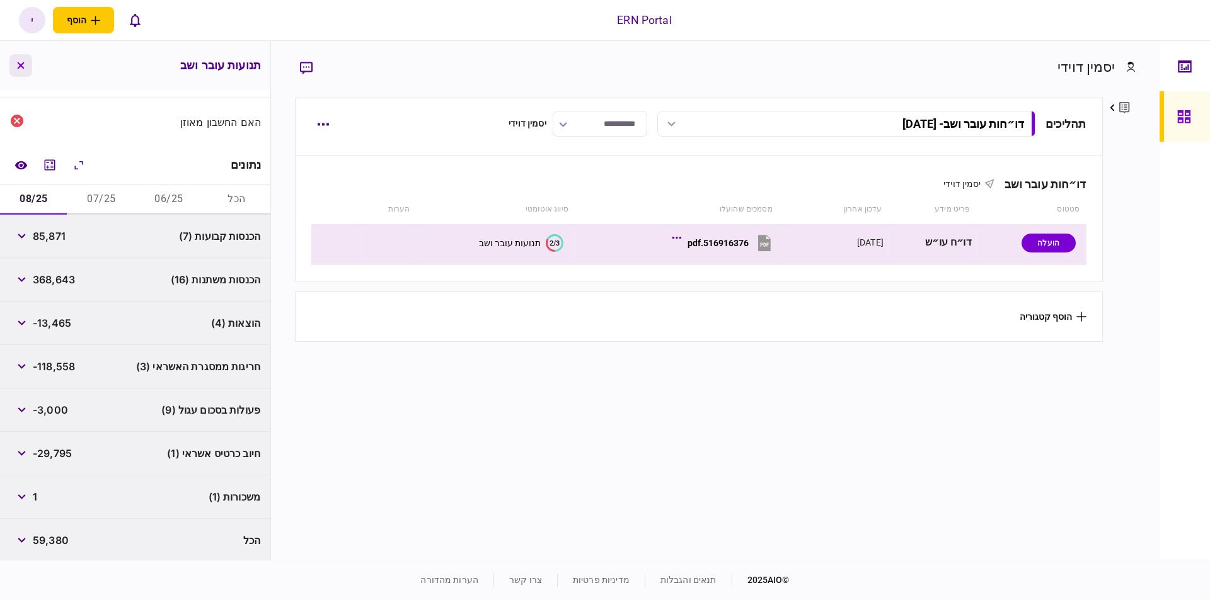
click at [25, 66] on button "button" at bounding box center [20, 65] width 23 height 23
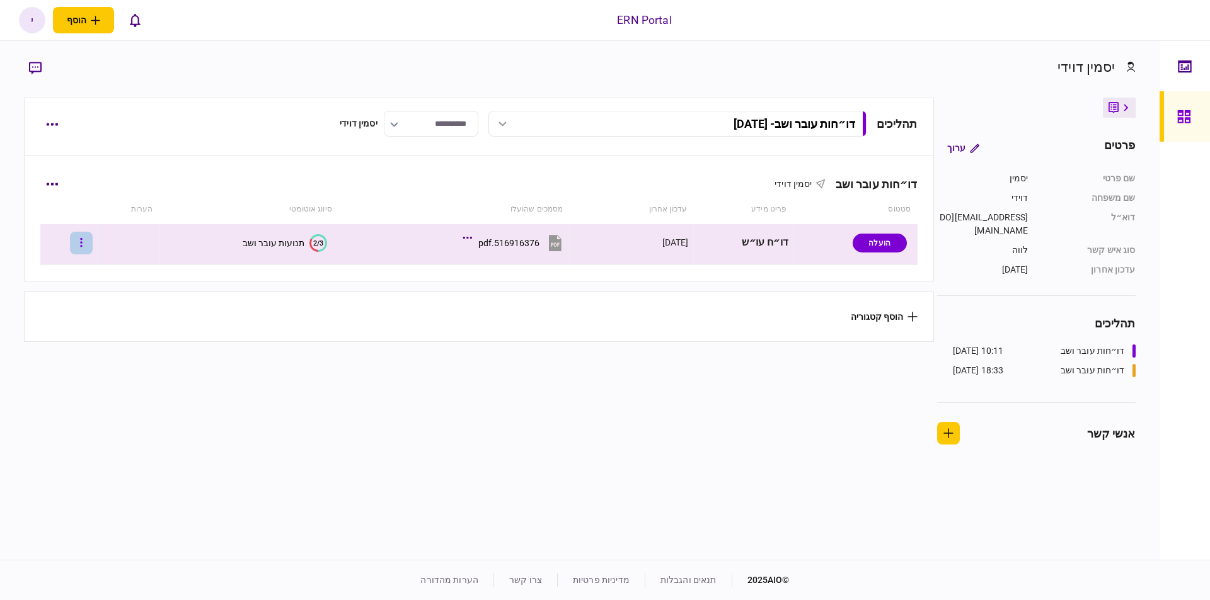
click at [83, 242] on icon "button" at bounding box center [82, 242] width 2 height 9
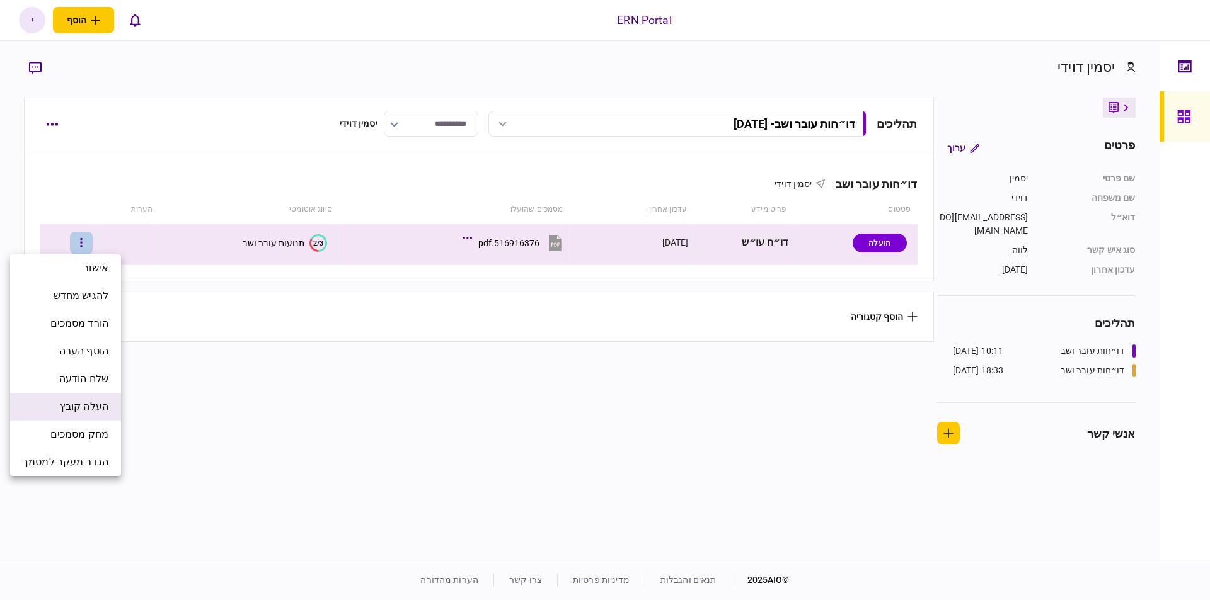
click at [81, 406] on span "העלה קובץ" at bounding box center [84, 406] width 49 height 15
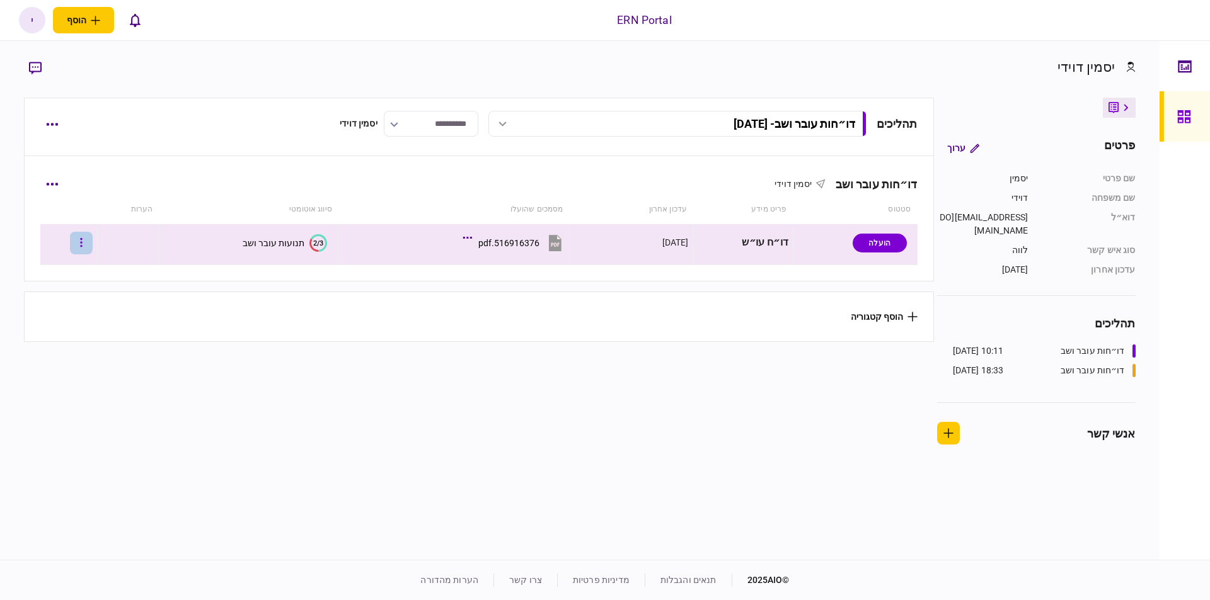
click at [88, 249] on button "button" at bounding box center [81, 243] width 23 height 23
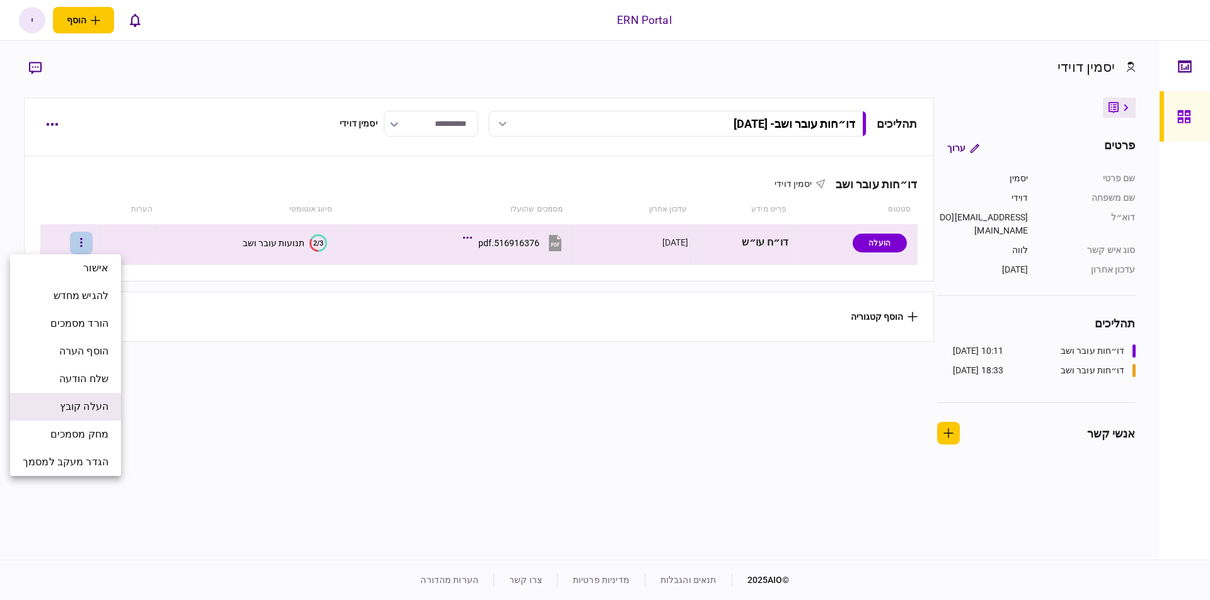
click at [88, 409] on span "העלה קובץ" at bounding box center [84, 406] width 49 height 15
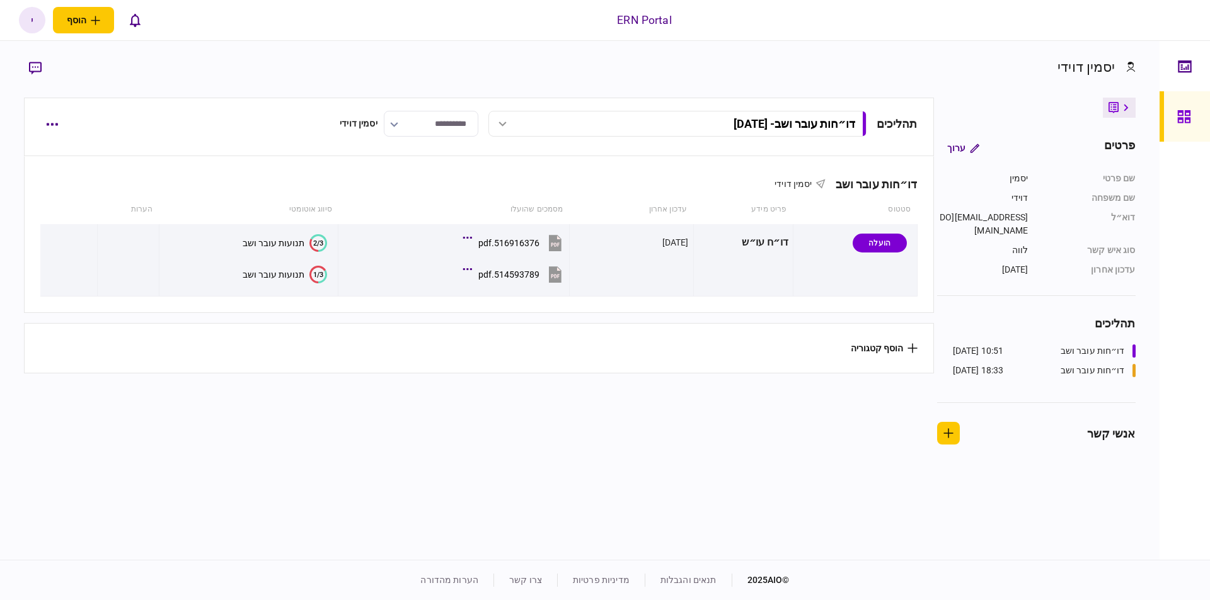
drag, startPoint x: 0, startPoint y: 0, endPoint x: 156, endPoint y: 109, distance: 190.5
click at [156, 109] on div "**********" at bounding box center [478, 127] width 909 height 59
